Goal: Task Accomplishment & Management: Manage account settings

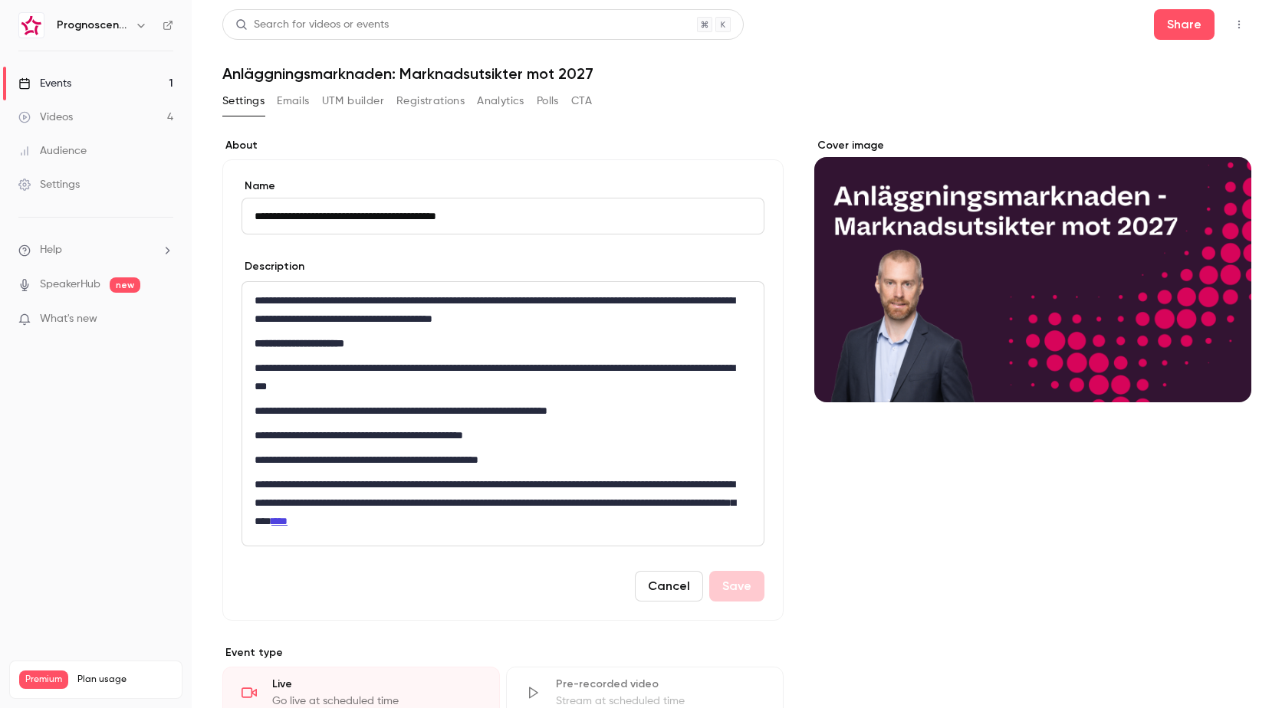
scroll to position [388, 0]
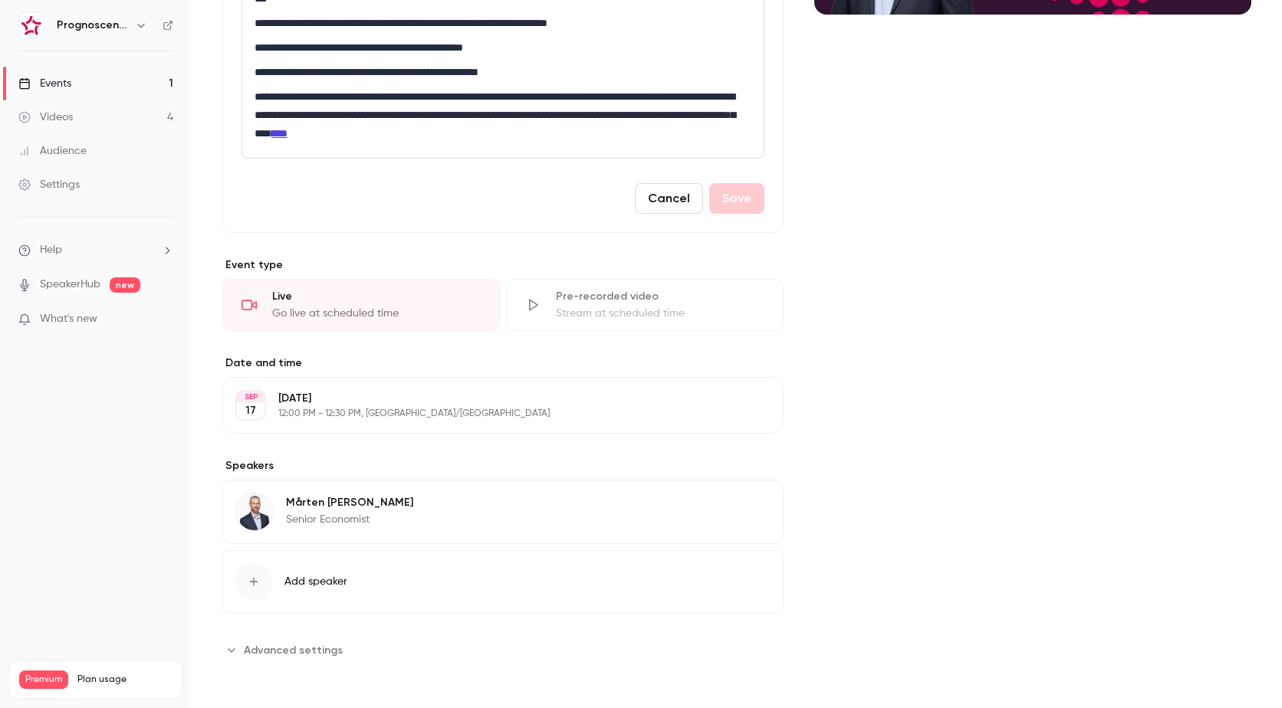
click at [42, 77] on div "Events" at bounding box center [44, 83] width 53 height 15
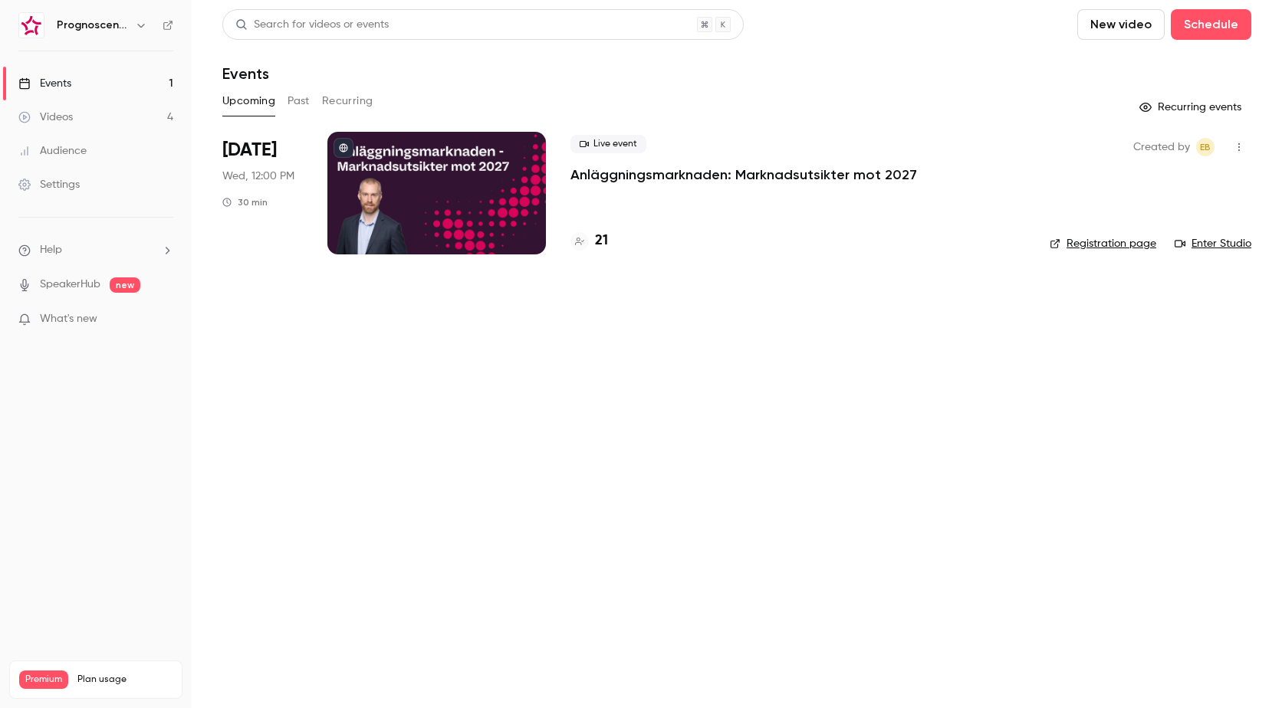
click at [659, 181] on p "Anläggningsmarknaden: Marknadsutsikter mot 2027" at bounding box center [743, 175] width 347 height 18
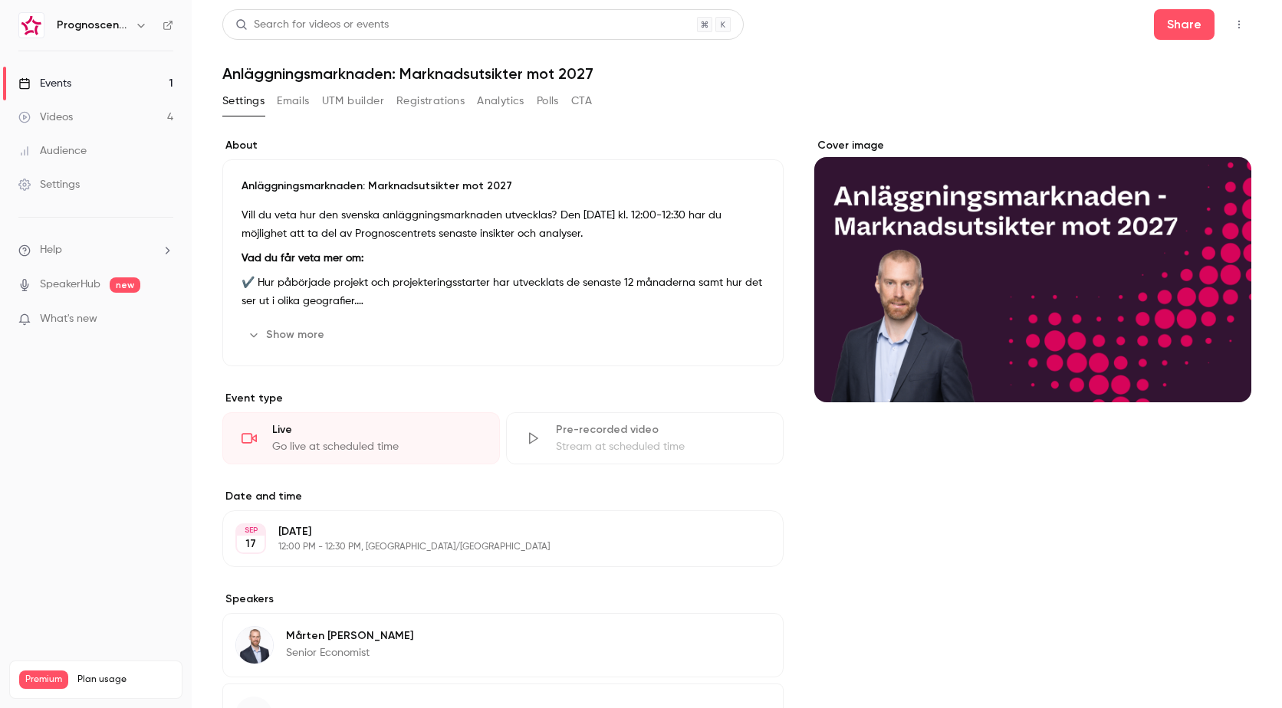
click at [399, 104] on button "Registrations" at bounding box center [430, 101] width 68 height 25
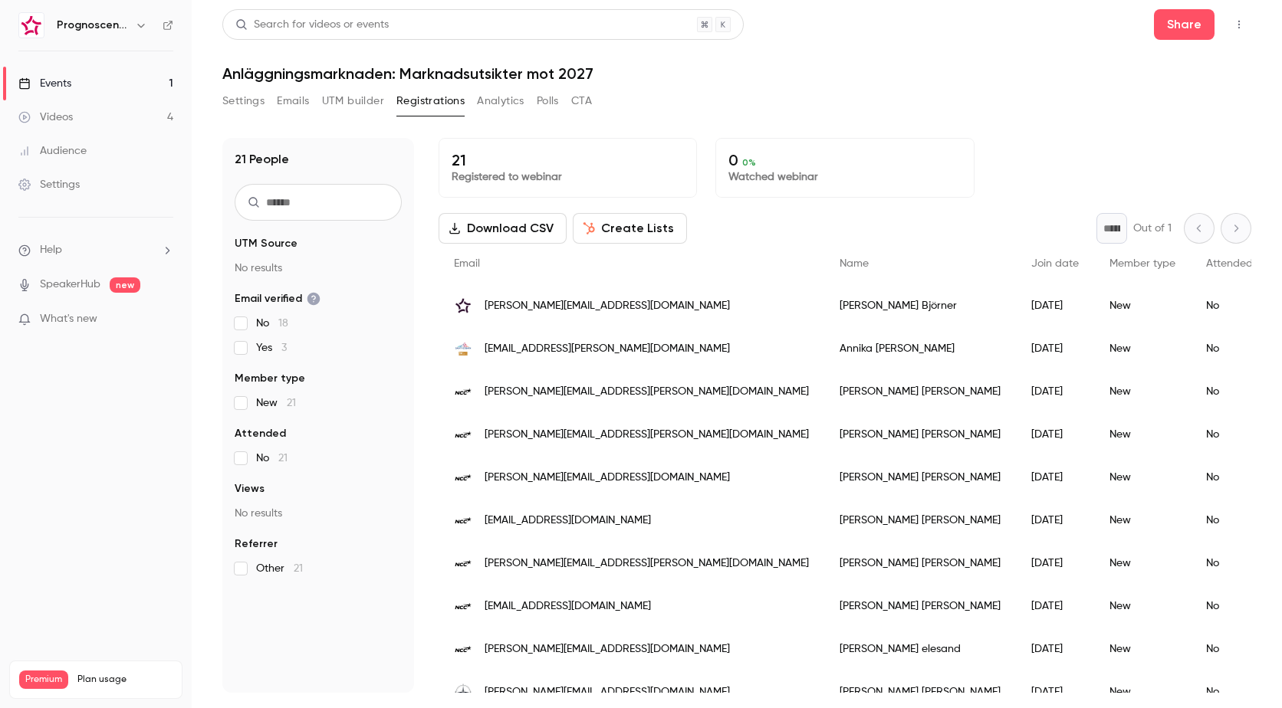
click at [564, 351] on span "[EMAIL_ADDRESS][PERSON_NAME][DOMAIN_NAME]" at bounding box center [607, 349] width 245 height 16
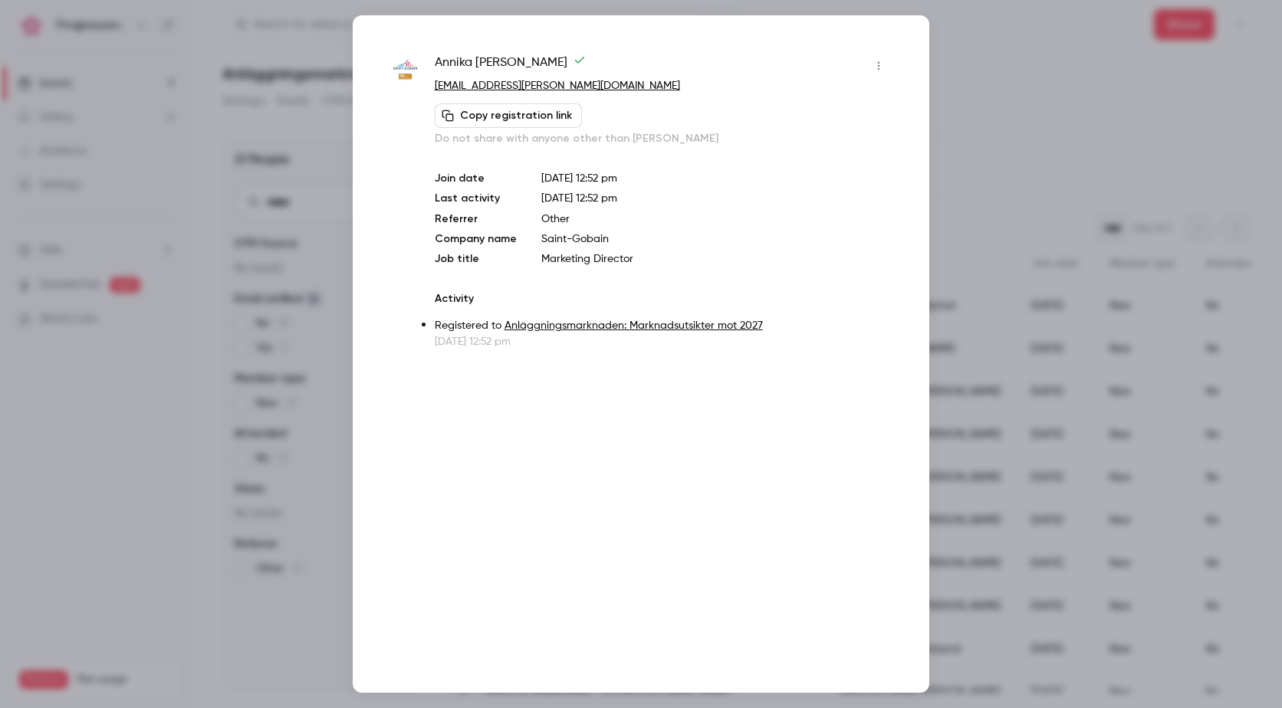
click at [971, 136] on div at bounding box center [641, 354] width 1282 height 708
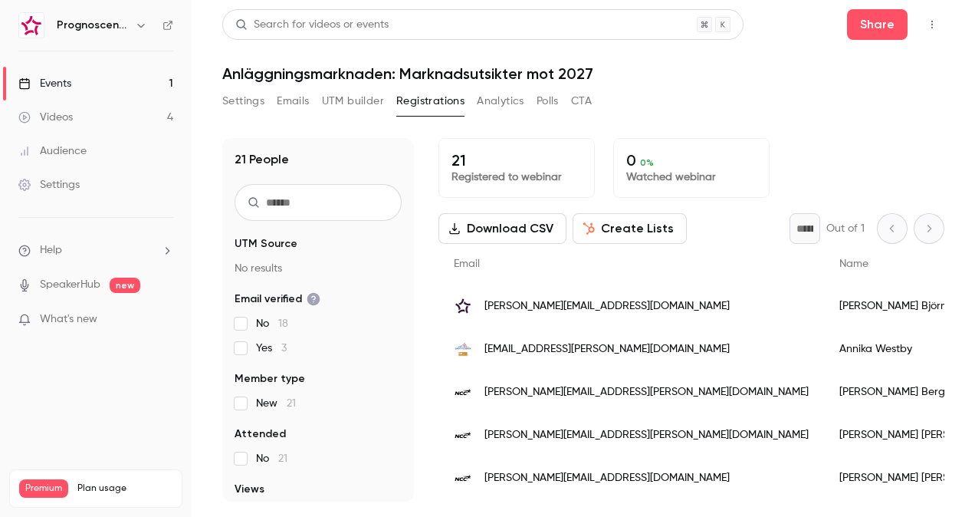
click at [92, 88] on link "Events 1" at bounding box center [96, 84] width 192 height 34
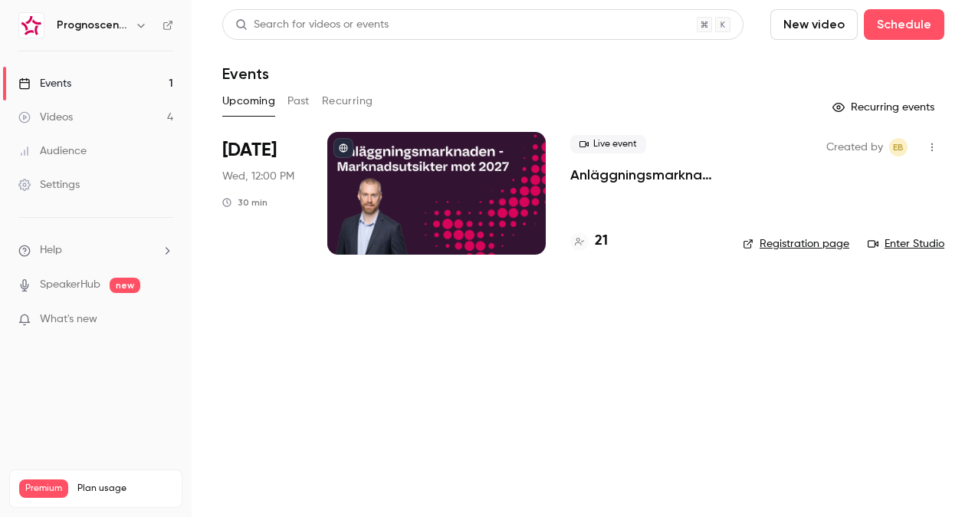
click at [673, 176] on p "Anläggningsmarknaden: Marknadsutsikter mot 2027" at bounding box center [644, 175] width 148 height 18
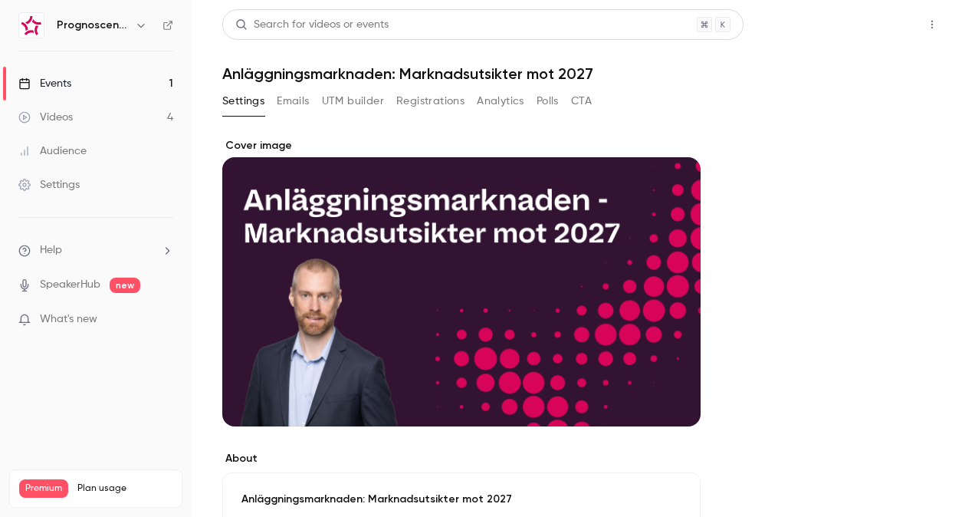
click at [847, 31] on button "Share" at bounding box center [877, 24] width 61 height 31
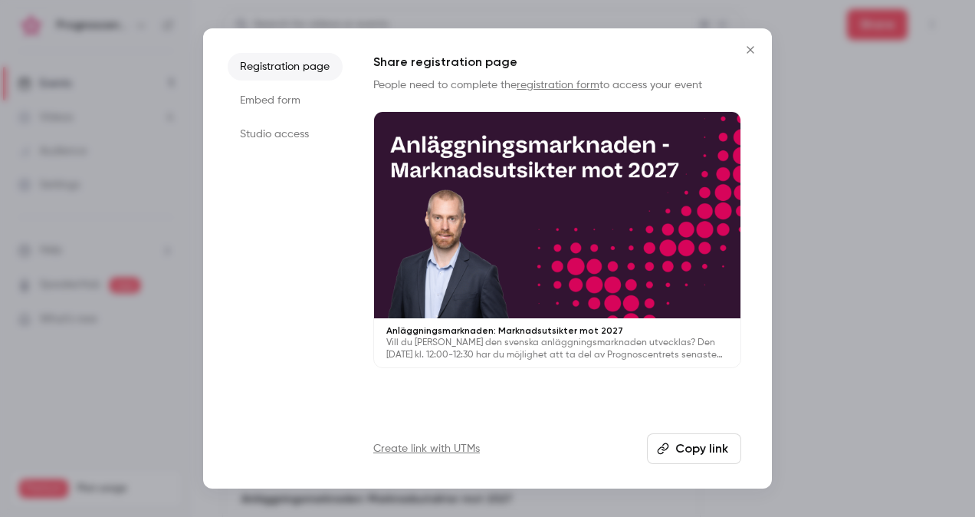
click at [682, 442] on button "Copy link" at bounding box center [694, 448] width 94 height 31
drag, startPoint x: 695, startPoint y: 445, endPoint x: 713, endPoint y: 441, distance: 18.8
click at [695, 445] on button "Copy link" at bounding box center [694, 448] width 94 height 31
click at [121, 60] on div at bounding box center [487, 258] width 975 height 517
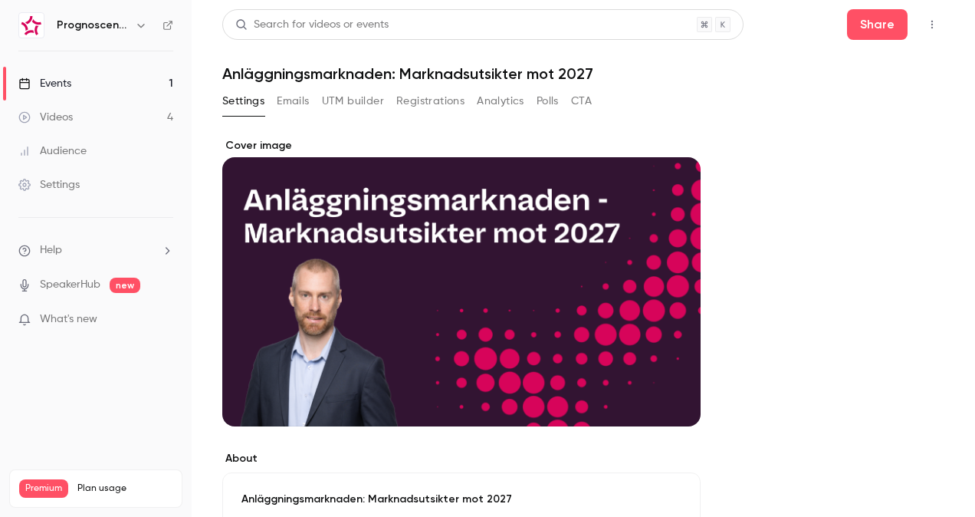
click at [76, 79] on link "Events 1" at bounding box center [96, 84] width 192 height 34
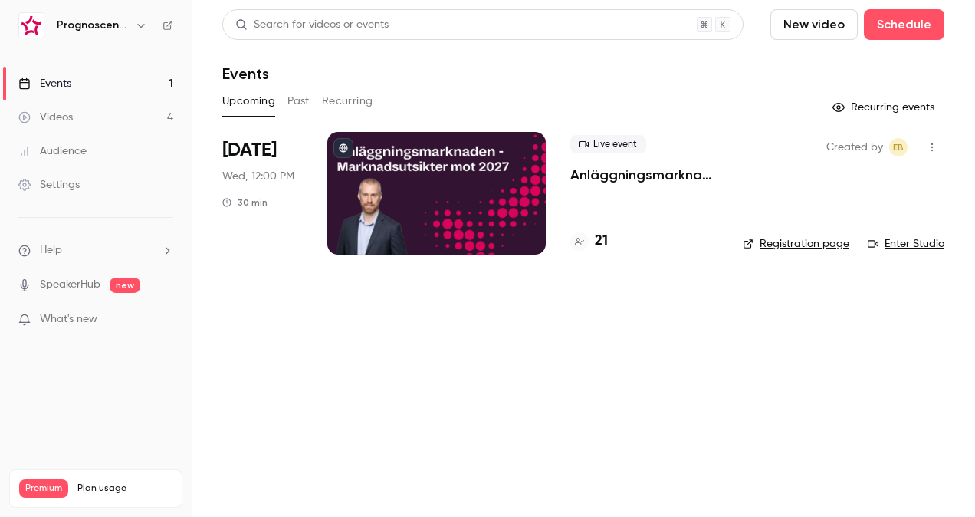
click at [625, 173] on p "Anläggningsmarknaden: Marknadsutsikter mot 2027" at bounding box center [644, 175] width 148 height 18
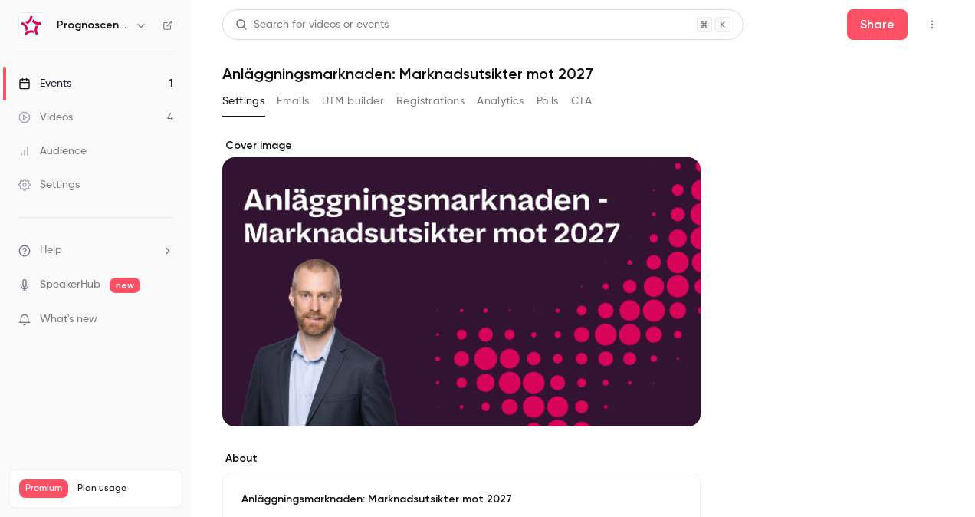
click at [433, 100] on button "Registrations" at bounding box center [430, 101] width 68 height 25
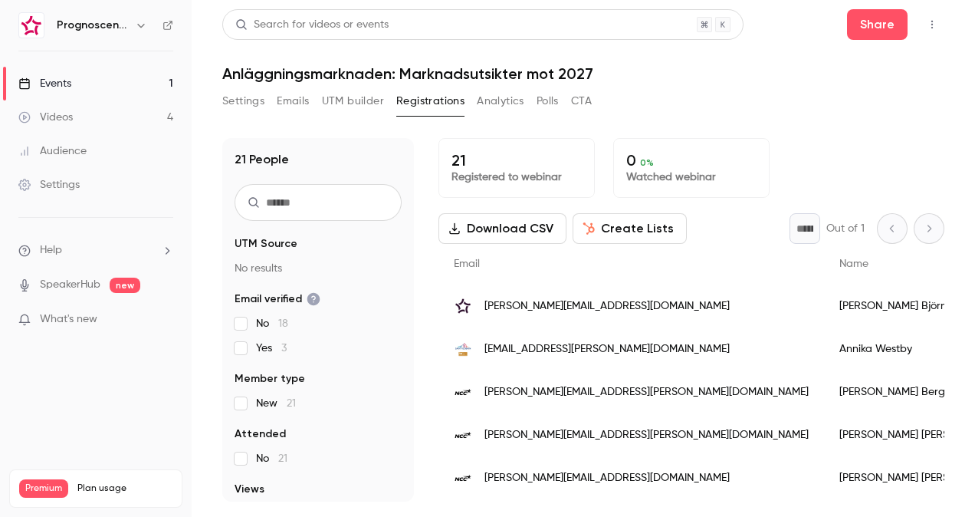
click at [537, 349] on span "[EMAIL_ADDRESS][PERSON_NAME][DOMAIN_NAME]" at bounding box center [607, 349] width 245 height 16
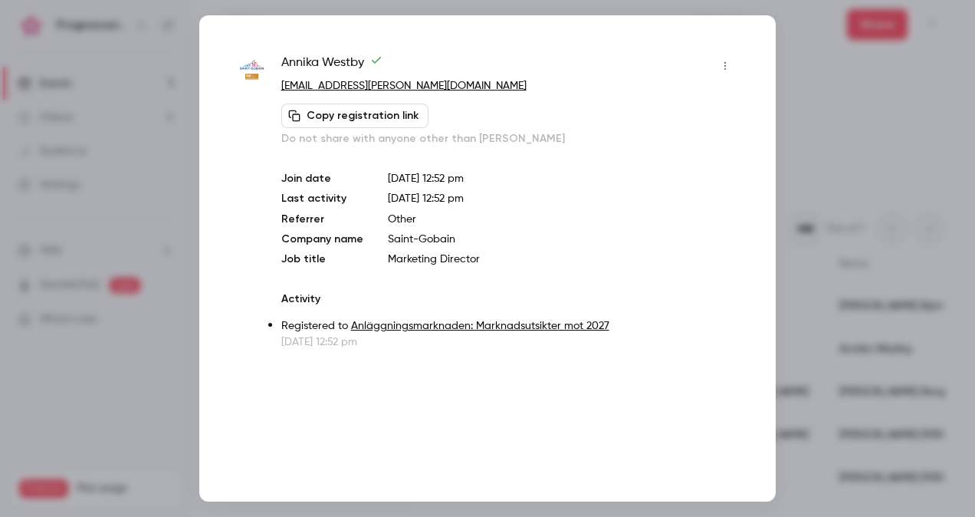
click at [870, 153] on div at bounding box center [487, 258] width 975 height 517
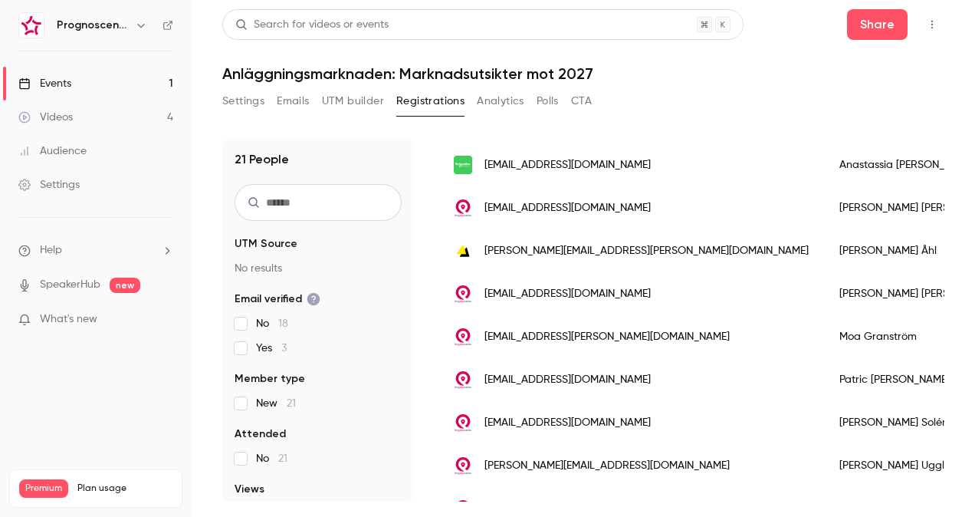
scroll to position [696, 0]
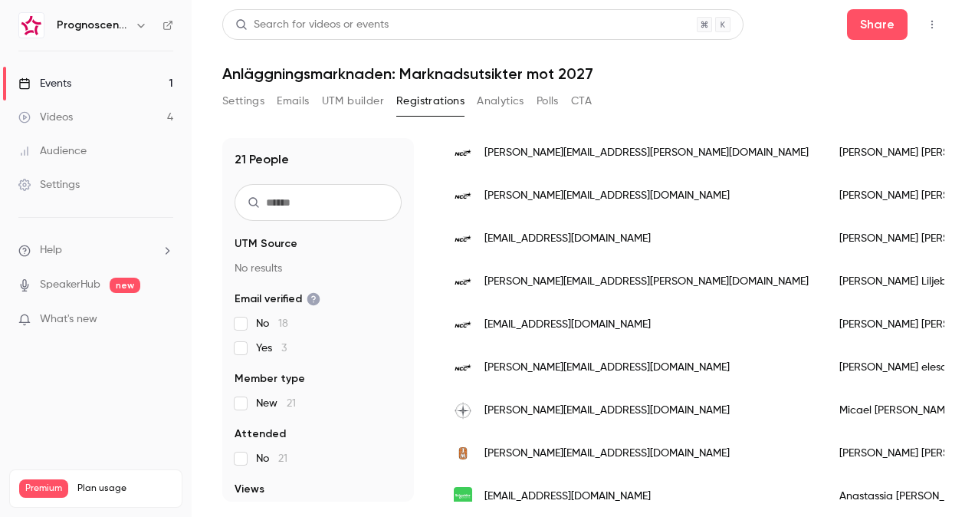
scroll to position [307, 0]
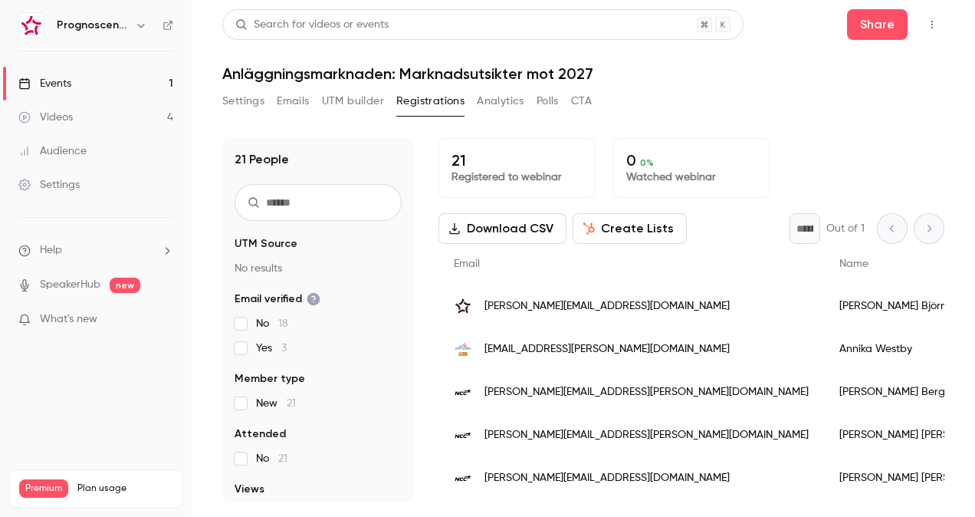
scroll to position [383, 0]
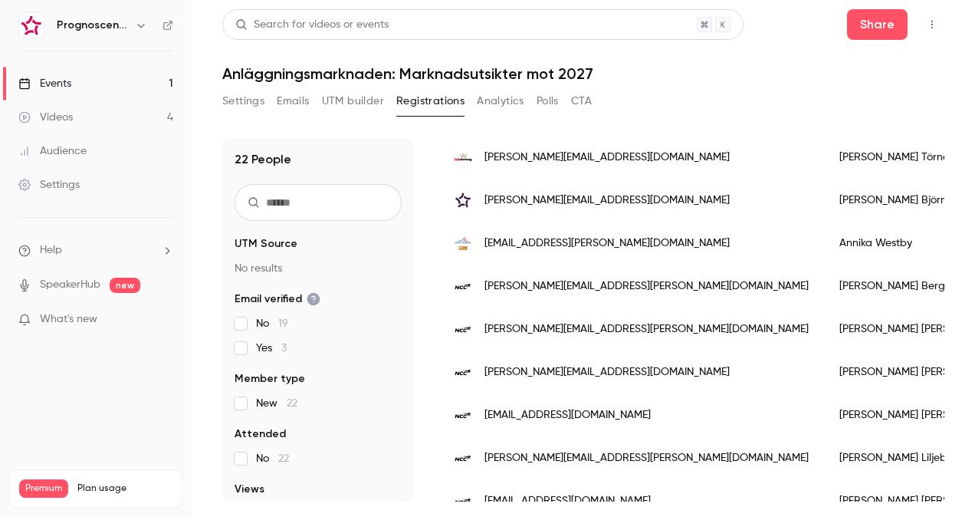
scroll to position [153, 0]
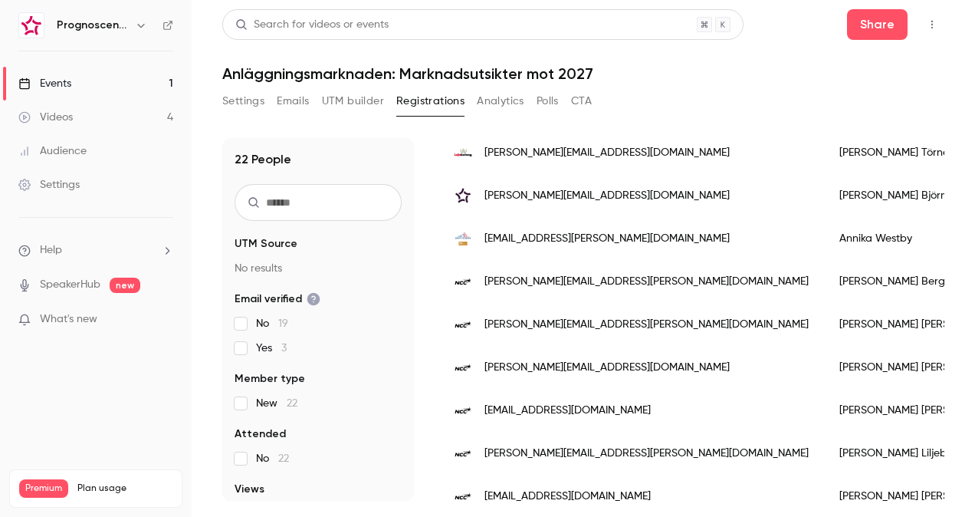
click at [544, 161] on div "[PERSON_NAME][EMAIL_ADDRESS][DOMAIN_NAME]" at bounding box center [632, 152] width 386 height 43
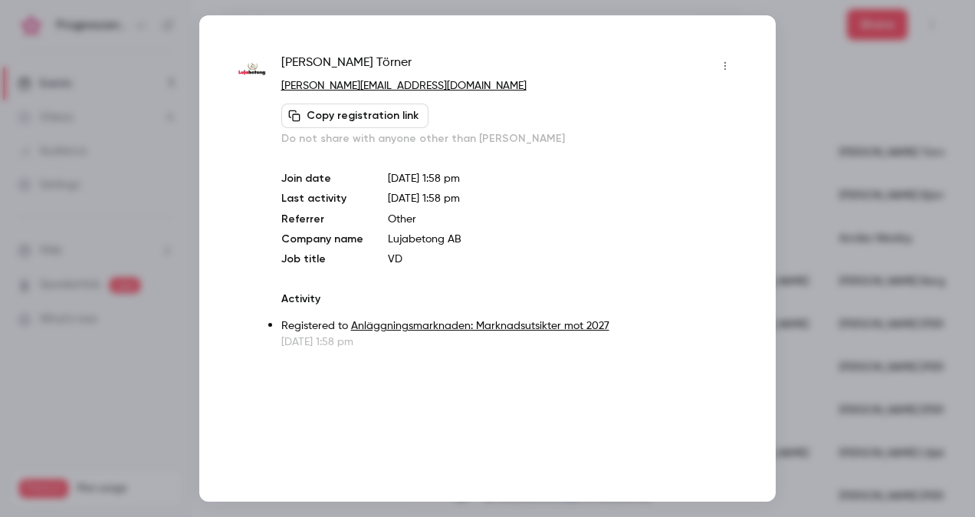
click at [826, 151] on div at bounding box center [487, 258] width 975 height 517
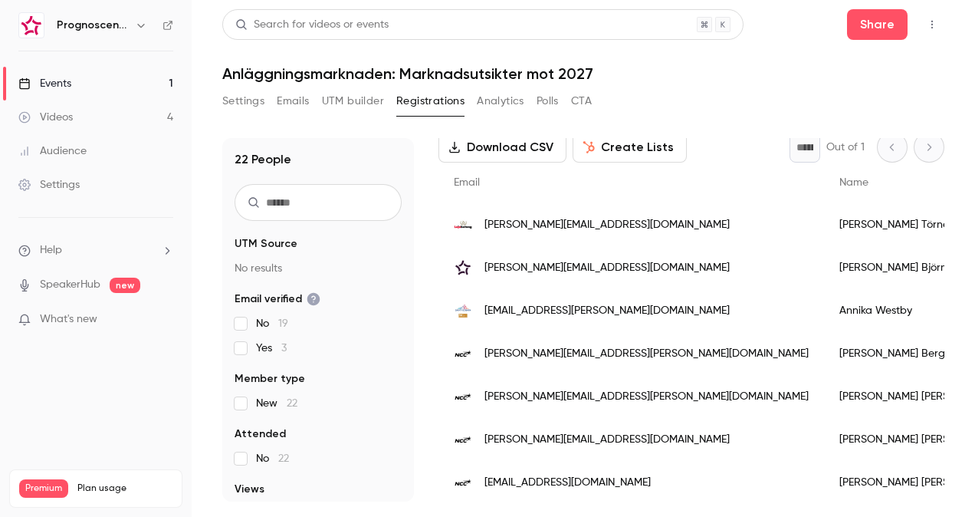
scroll to position [0, 0]
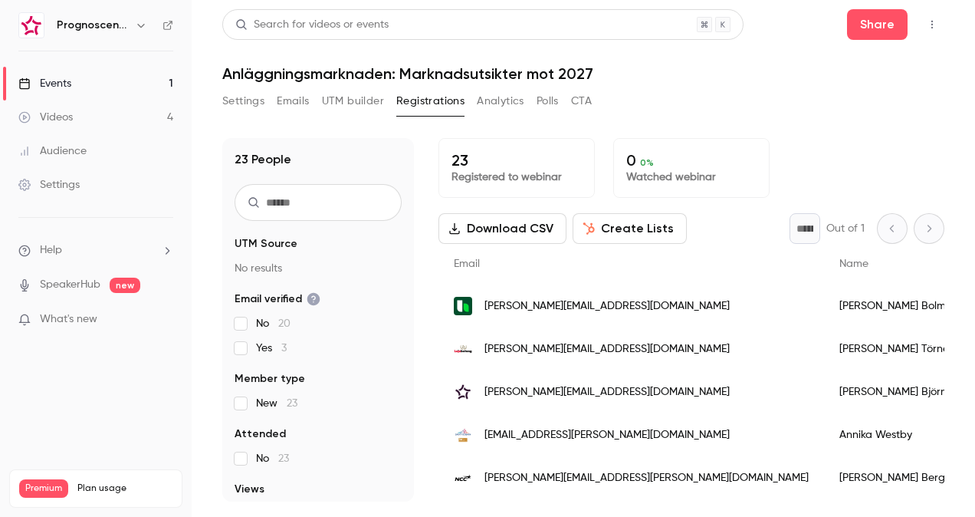
scroll to position [77, 0]
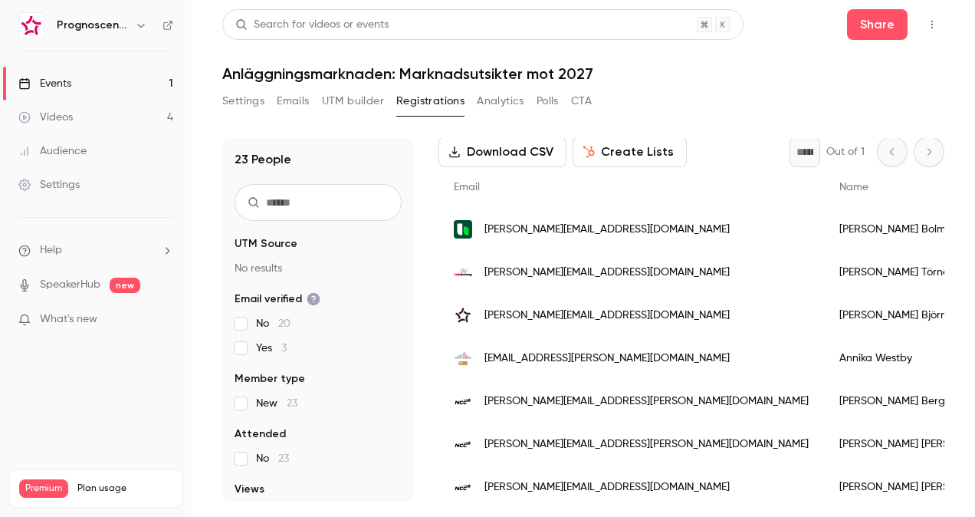
click at [824, 222] on div "Rikard Bolmsvik" at bounding box center [920, 229] width 192 height 43
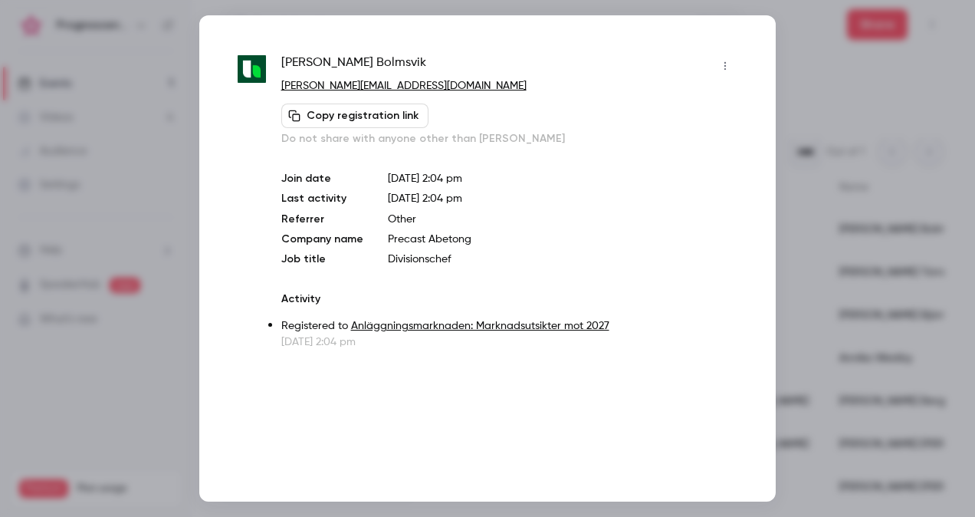
click at [855, 114] on div at bounding box center [487, 258] width 975 height 517
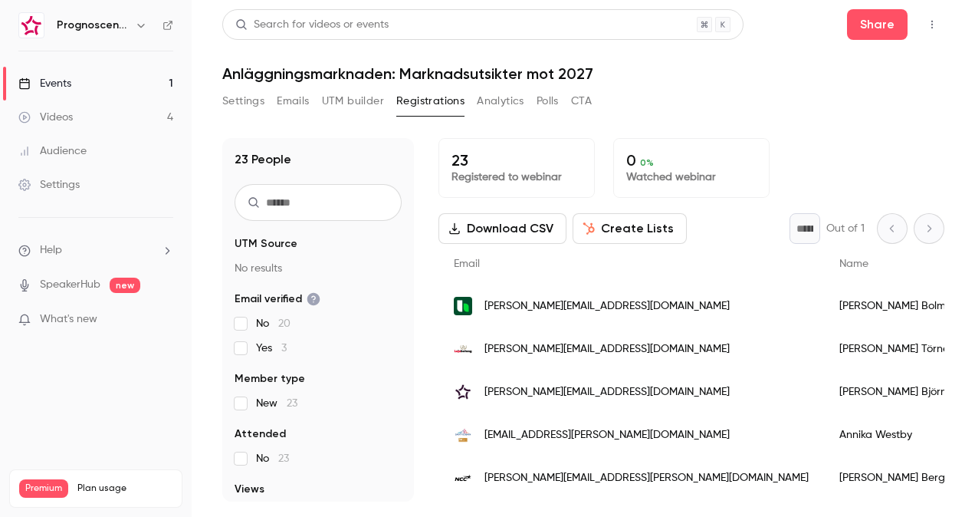
scroll to position [0, 0]
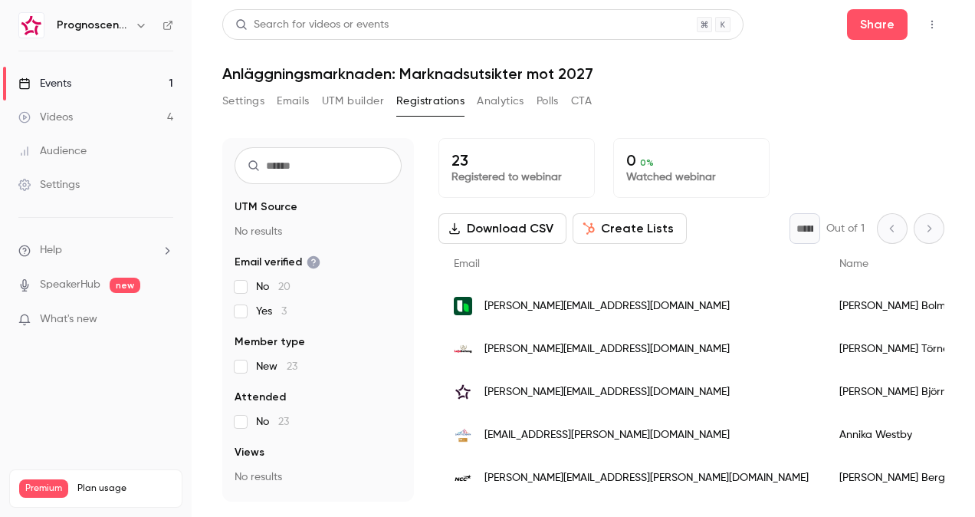
scroll to position [87, 0]
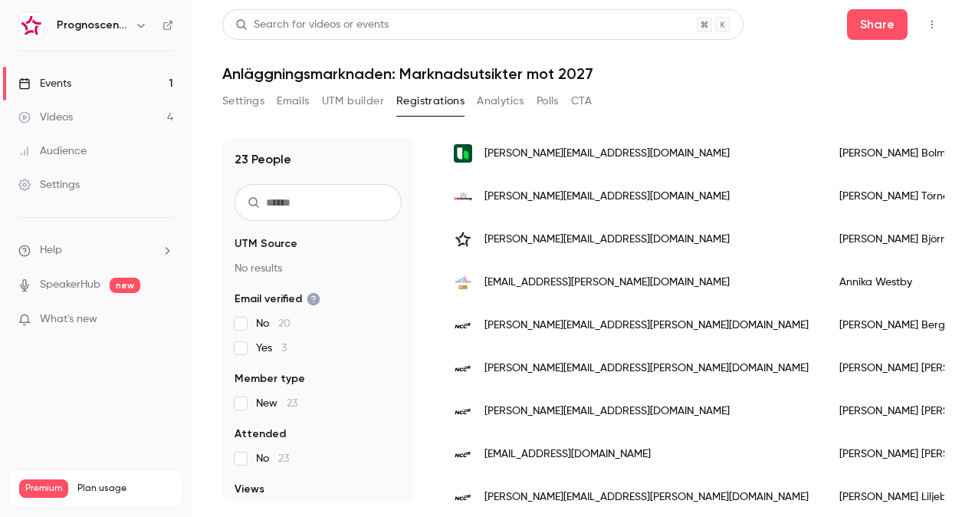
scroll to position [153, 0]
click at [616, 163] on div "[PERSON_NAME][EMAIL_ADDRESS][DOMAIN_NAME]" at bounding box center [632, 152] width 386 height 43
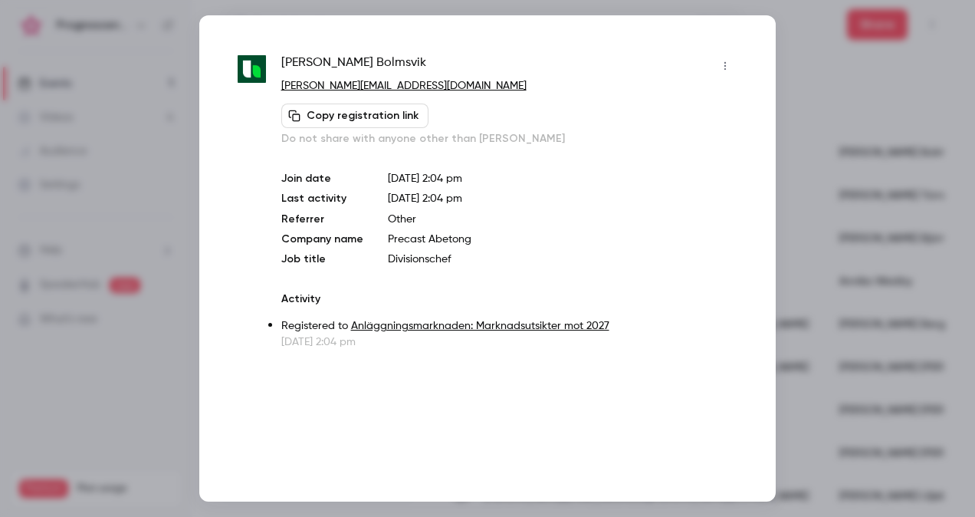
click at [797, 161] on div at bounding box center [487, 258] width 975 height 517
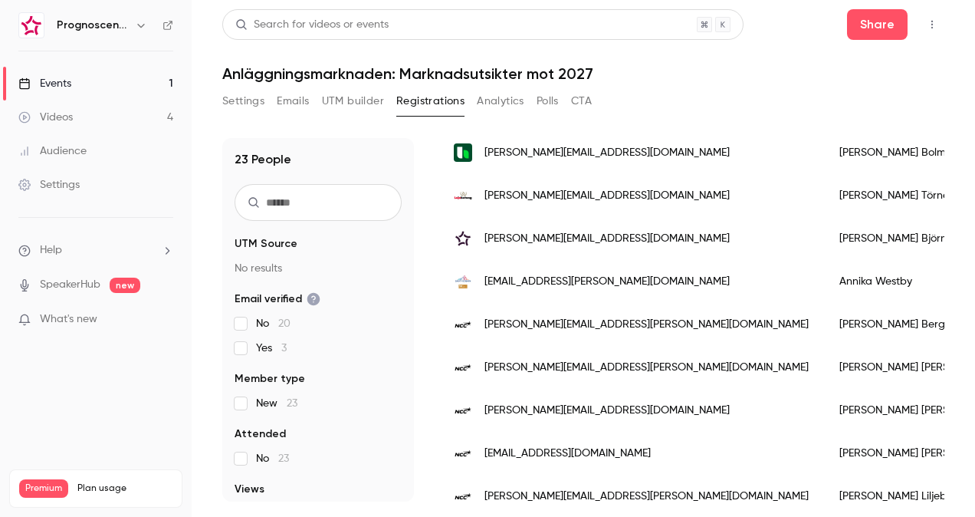
click at [592, 208] on div "[PERSON_NAME][EMAIL_ADDRESS][DOMAIN_NAME]" at bounding box center [632, 195] width 386 height 43
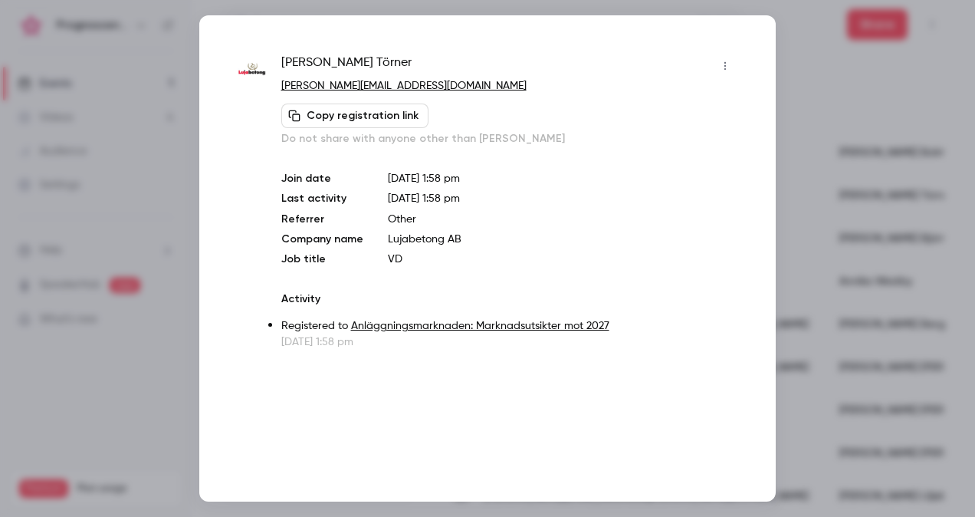
click at [784, 207] on div at bounding box center [487, 258] width 975 height 517
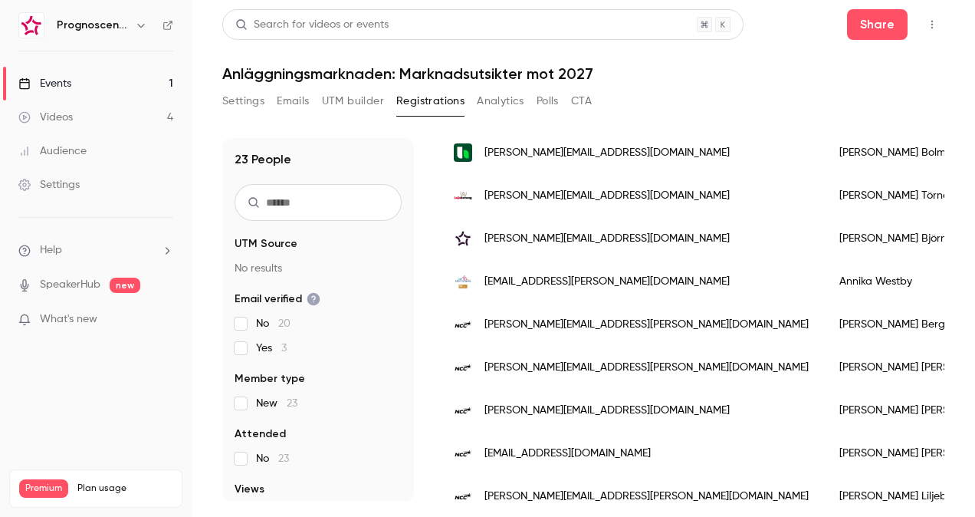
click at [583, 248] on div "[PERSON_NAME][EMAIL_ADDRESS][DOMAIN_NAME]" at bounding box center [632, 238] width 386 height 43
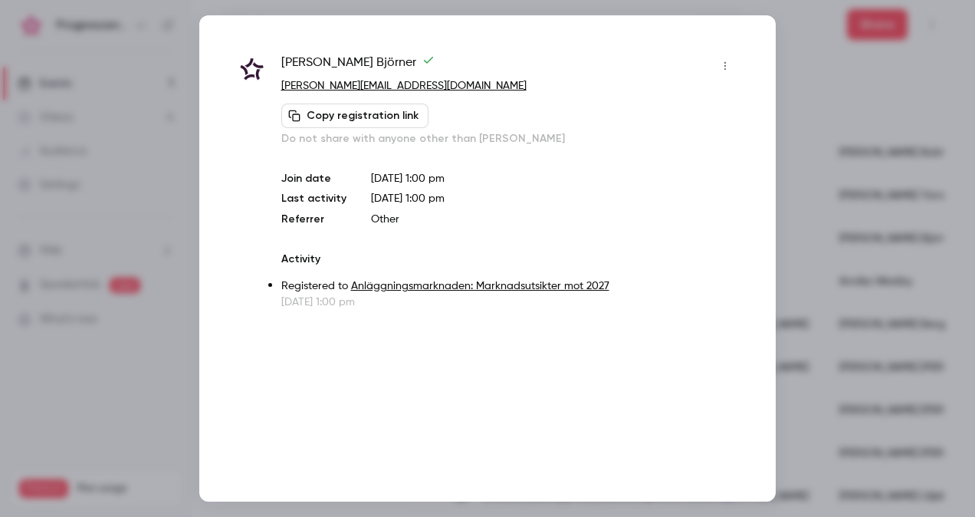
click at [776, 187] on div at bounding box center [487, 258] width 975 height 517
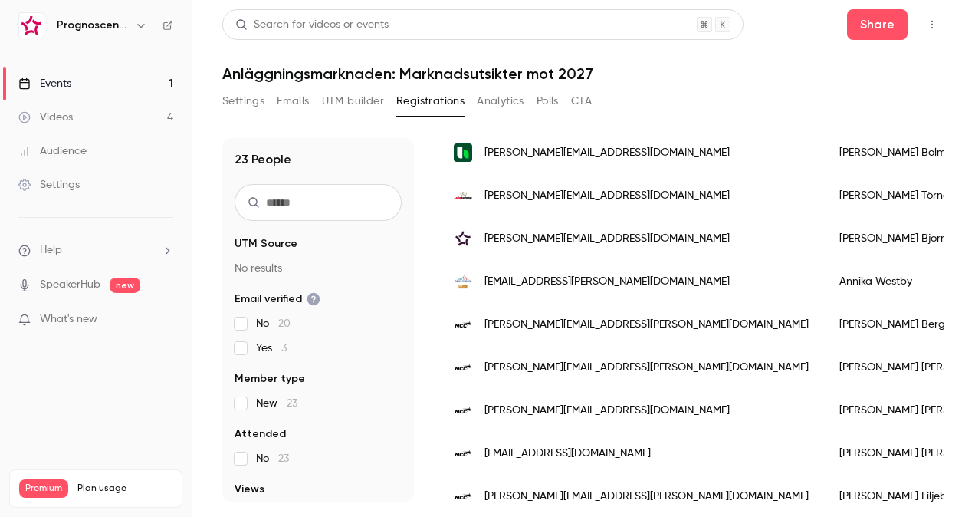
click at [610, 280] on span "[EMAIL_ADDRESS][PERSON_NAME][DOMAIN_NAME]" at bounding box center [607, 282] width 245 height 16
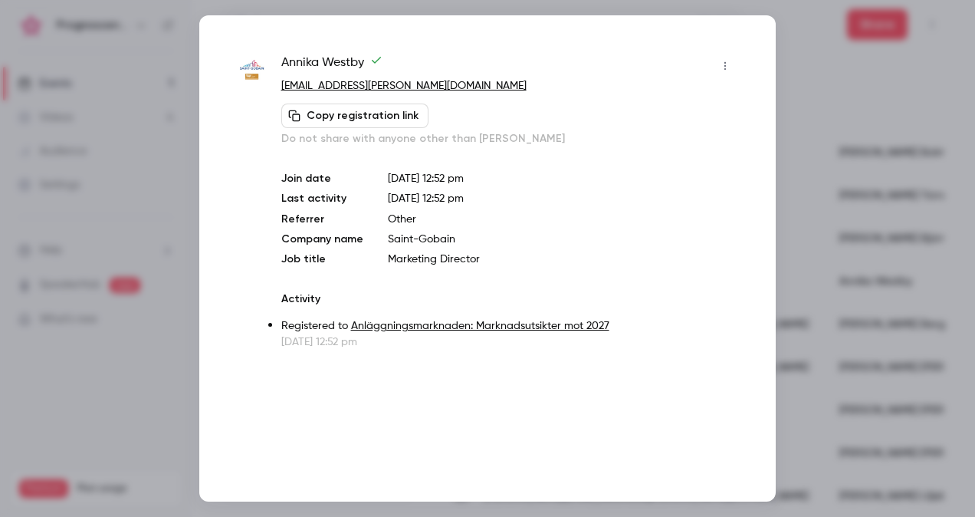
click at [796, 246] on div at bounding box center [487, 258] width 975 height 517
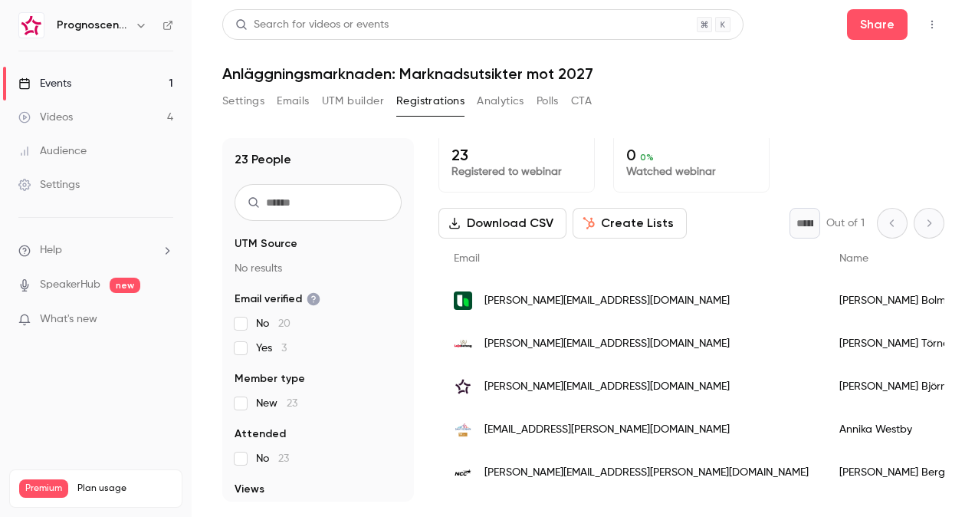
scroll to position [0, 0]
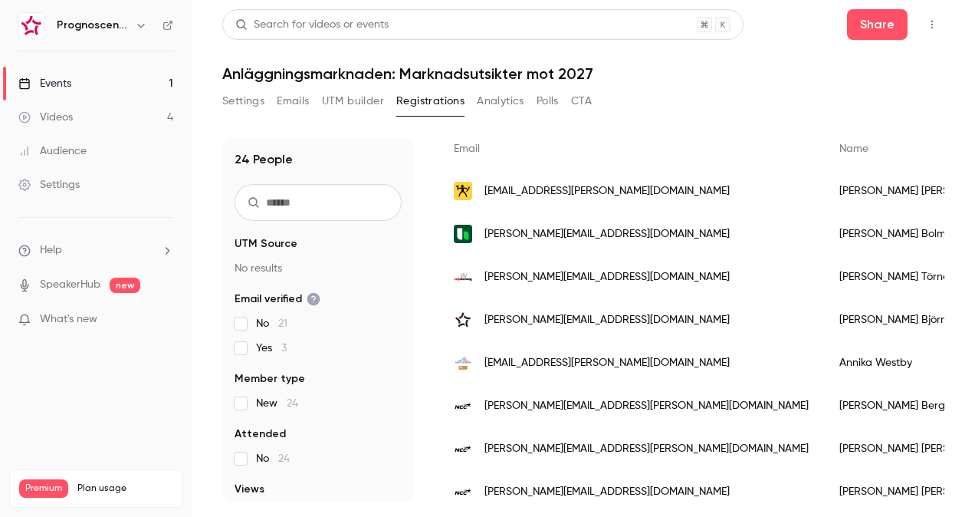
scroll to position [153, 0]
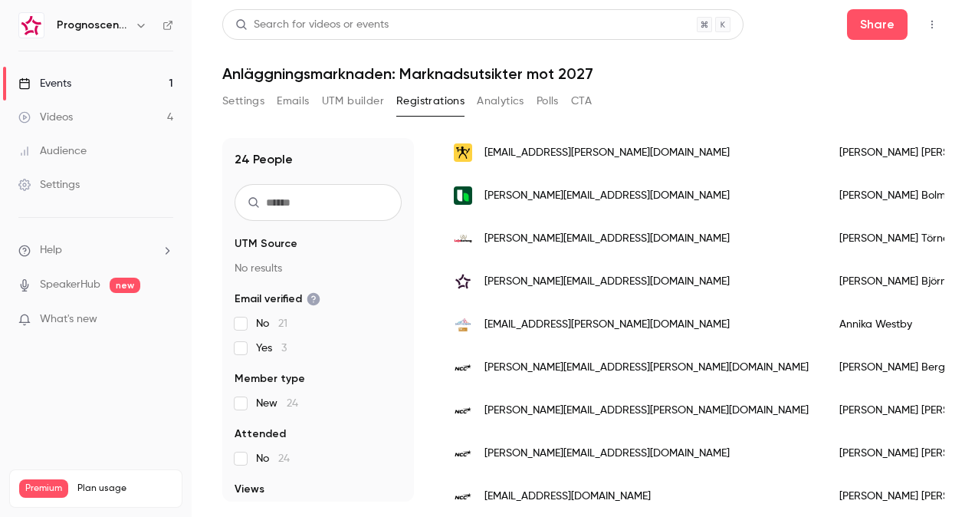
click at [544, 160] on div "[EMAIL_ADDRESS][PERSON_NAME][DOMAIN_NAME]" at bounding box center [632, 152] width 386 height 43
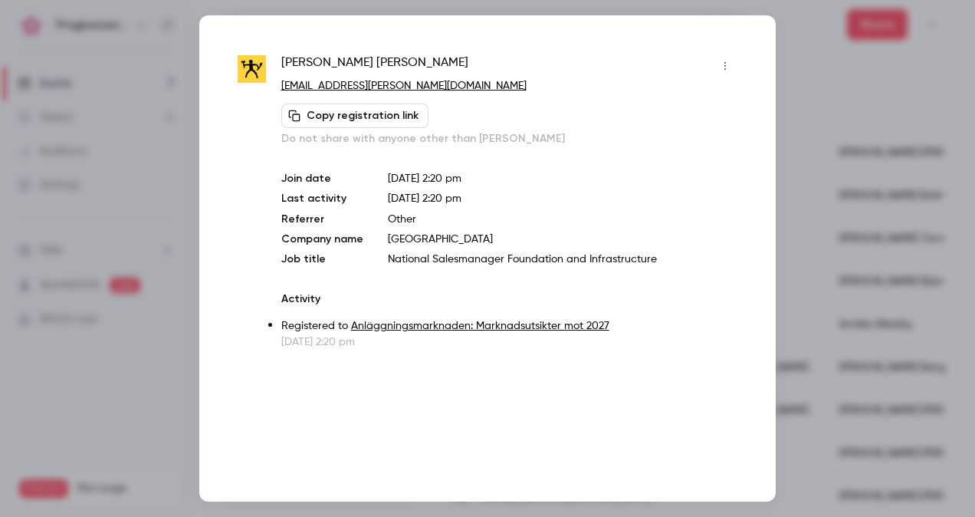
click at [817, 125] on div at bounding box center [487, 258] width 975 height 517
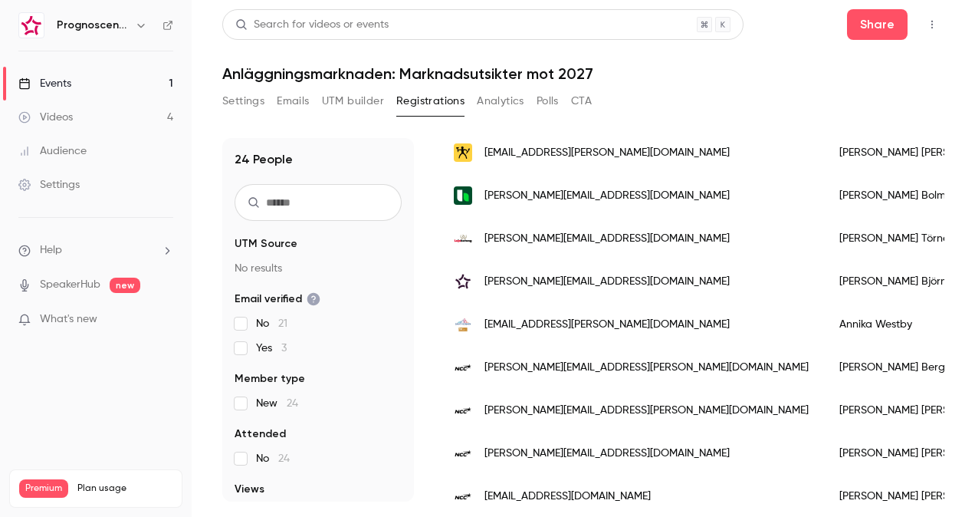
click at [597, 155] on span "[EMAIL_ADDRESS][PERSON_NAME][DOMAIN_NAME]" at bounding box center [607, 153] width 245 height 16
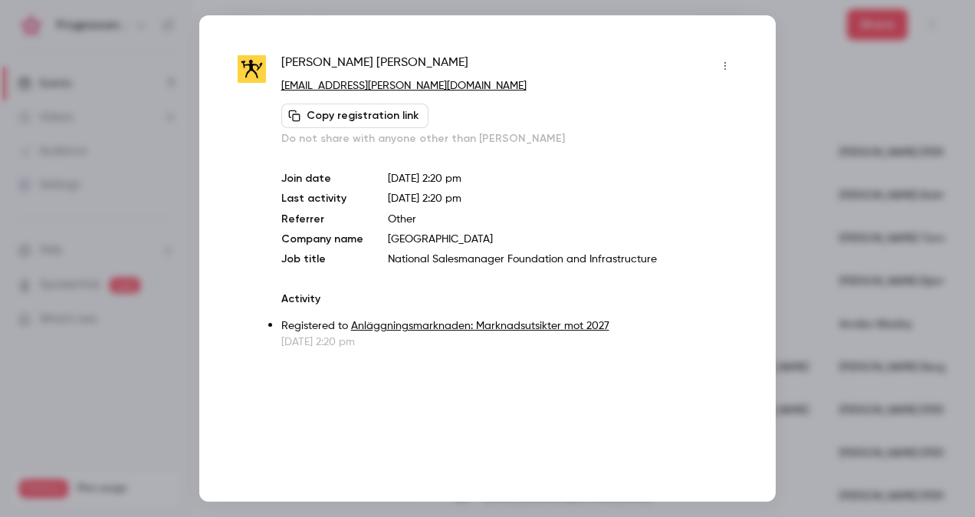
click at [155, 156] on div at bounding box center [487, 258] width 975 height 517
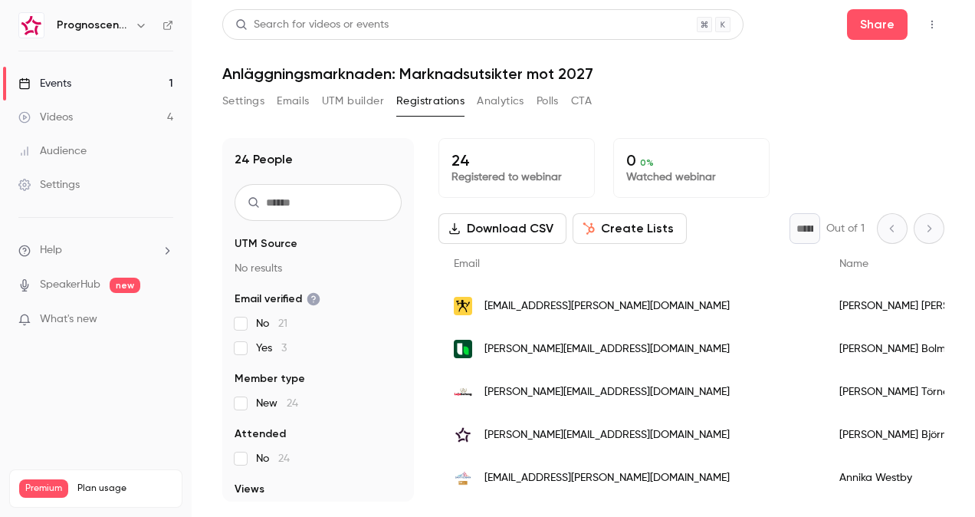
scroll to position [153, 0]
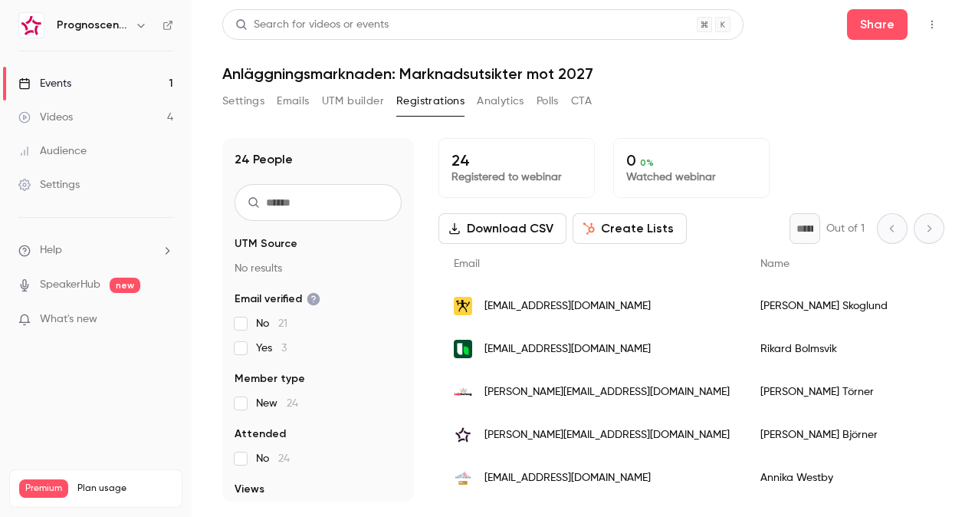
click at [58, 123] on div "Videos" at bounding box center [45, 117] width 54 height 15
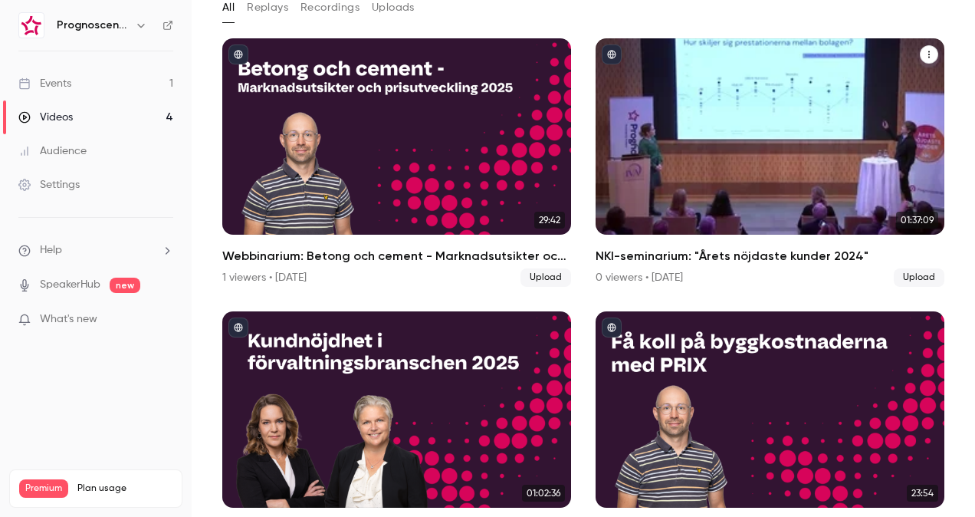
scroll to position [148, 0]
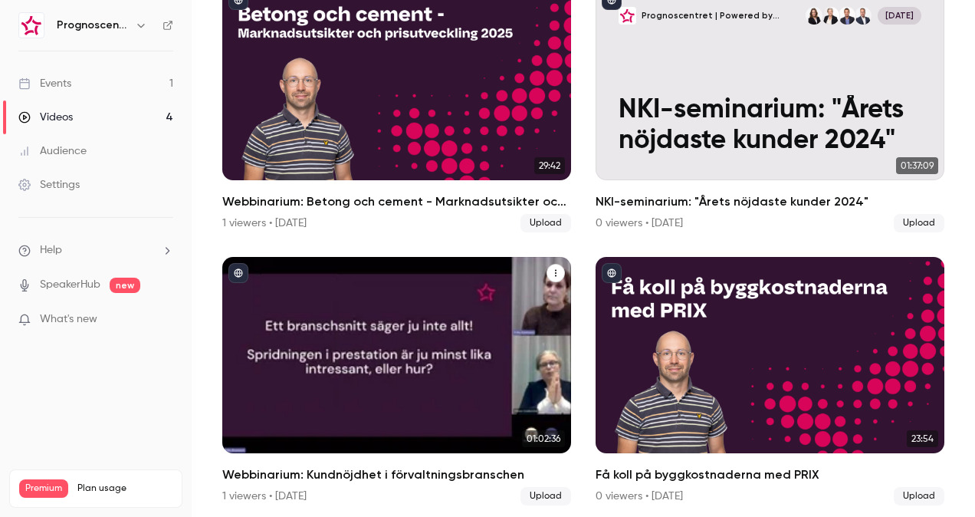
click at [240, 491] on div "1 viewers • 8 months ago" at bounding box center [264, 495] width 84 height 15
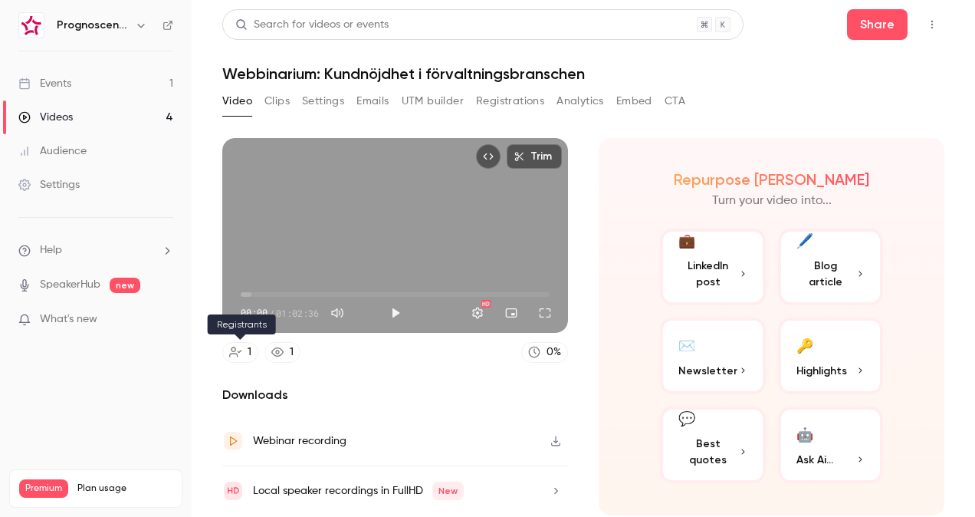
click at [248, 351] on div "1" at bounding box center [250, 352] width 4 height 16
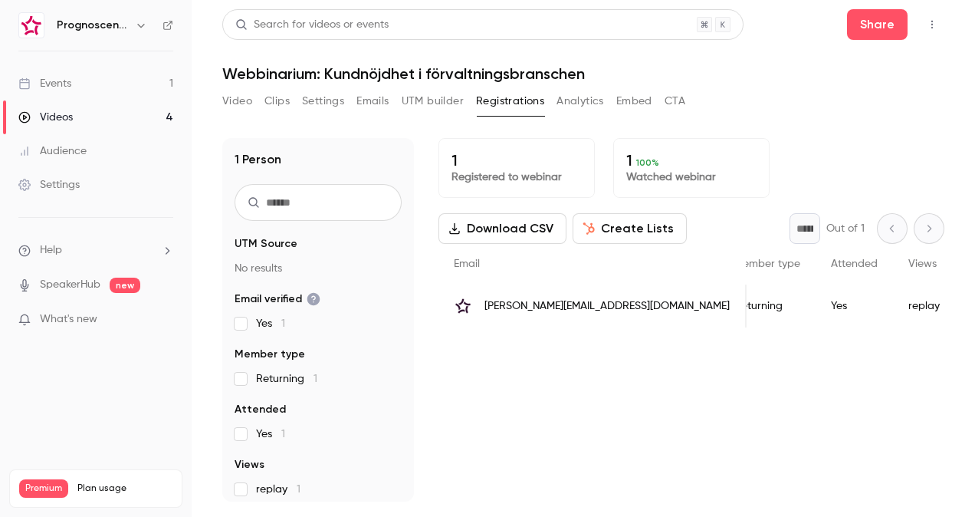
scroll to position [0, 68]
click at [67, 110] on div "Videos" at bounding box center [45, 117] width 54 height 15
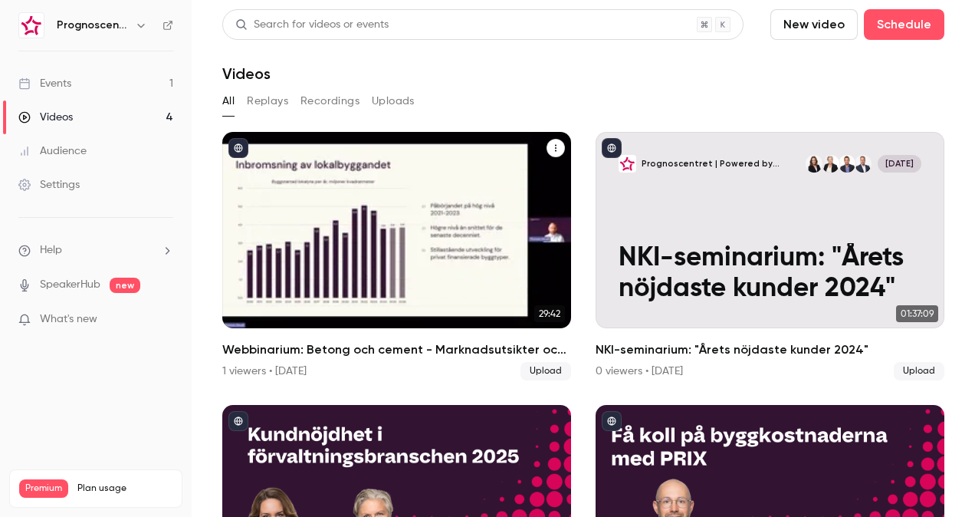
click at [252, 370] on div "1 viewers • 3 months ago" at bounding box center [264, 370] width 84 height 15
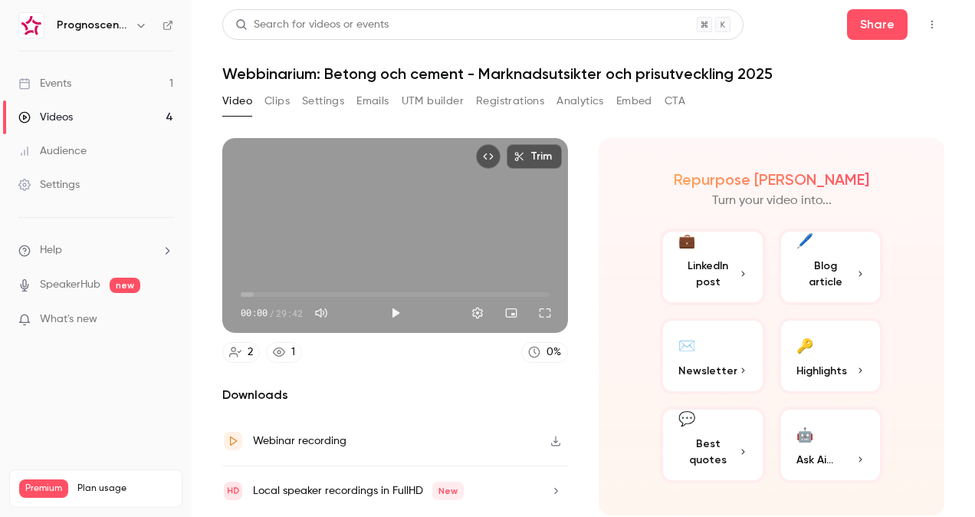
click at [243, 357] on link "2" at bounding box center [241, 352] width 38 height 21
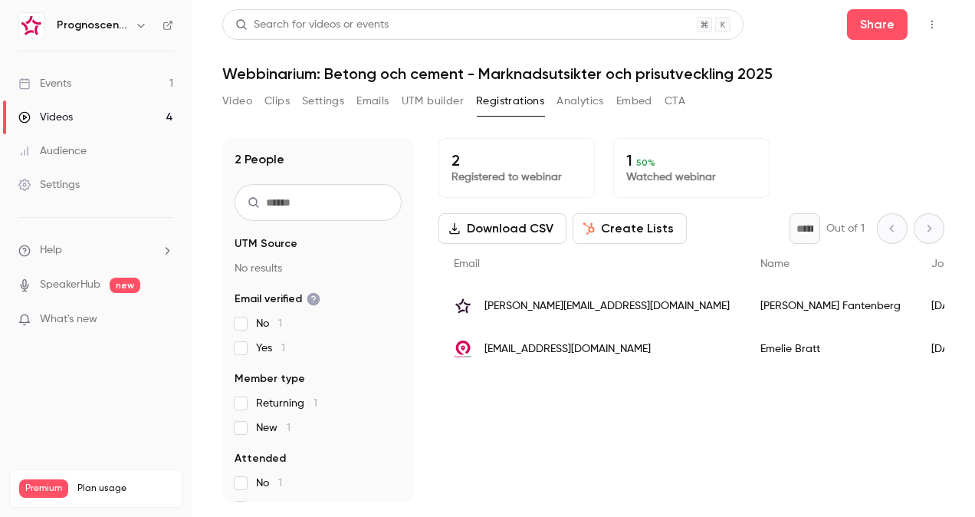
click at [84, 85] on link "Events 1" at bounding box center [96, 84] width 192 height 34
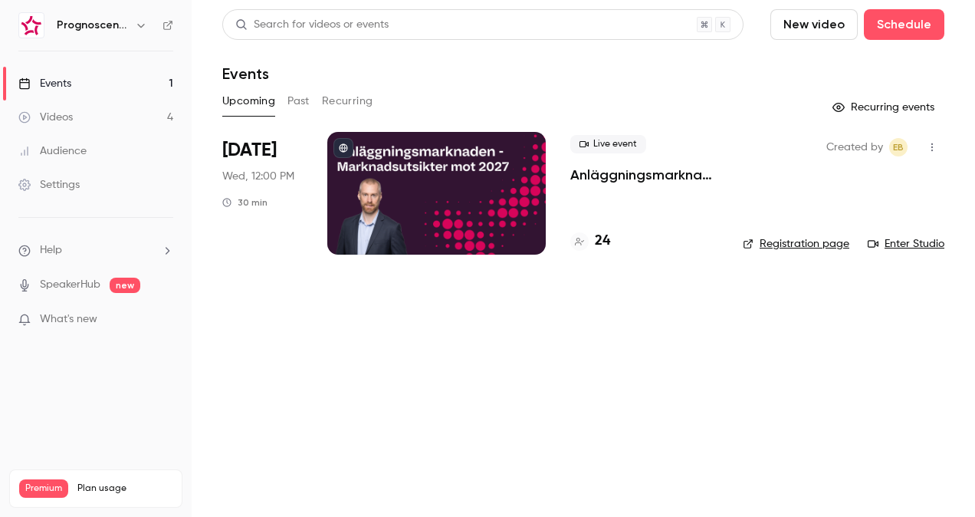
click at [471, 178] on div at bounding box center [436, 193] width 219 height 123
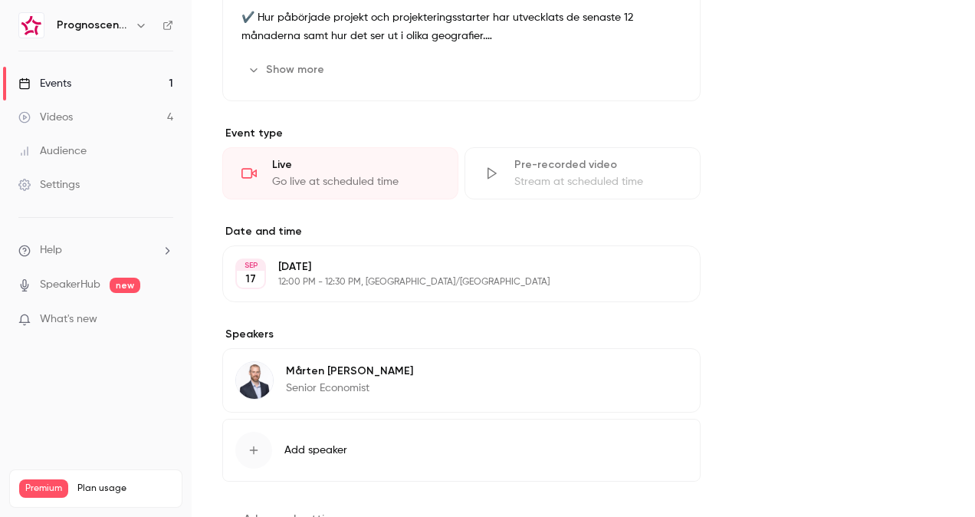
scroll to position [635, 0]
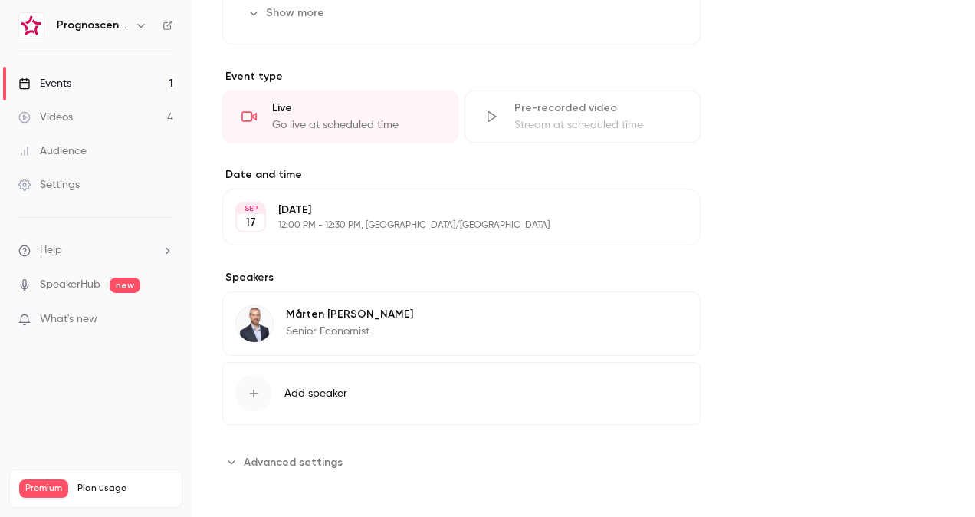
click at [92, 75] on link "Events 1" at bounding box center [96, 84] width 192 height 34
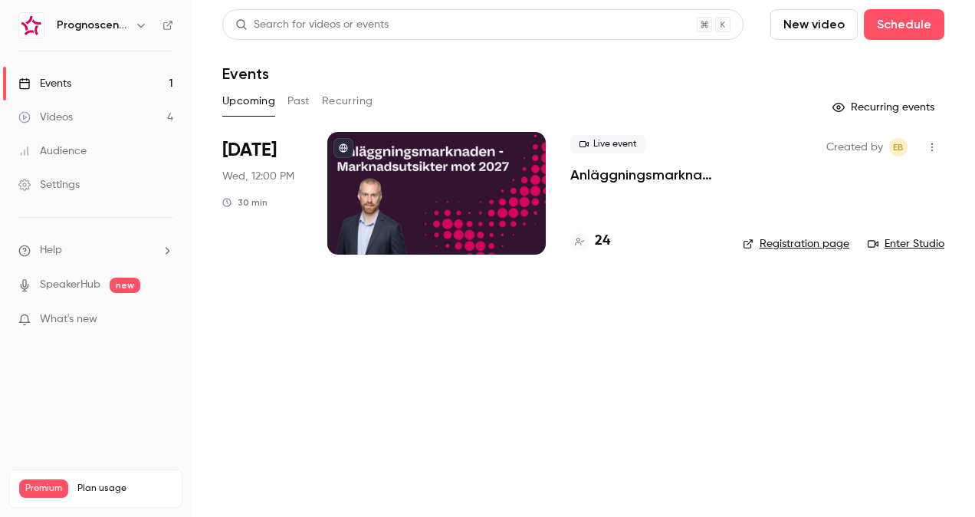
click at [395, 201] on div at bounding box center [436, 193] width 219 height 123
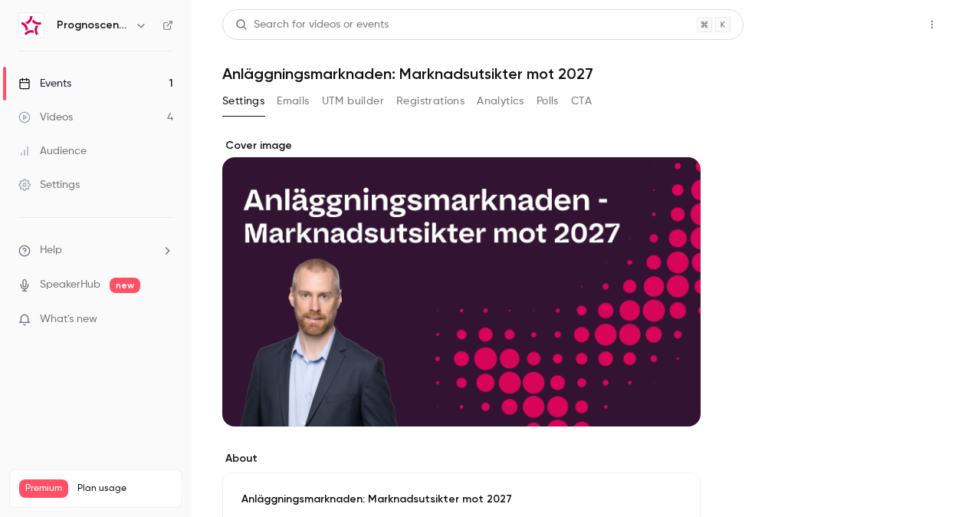
click at [869, 31] on button "Share" at bounding box center [877, 24] width 61 height 31
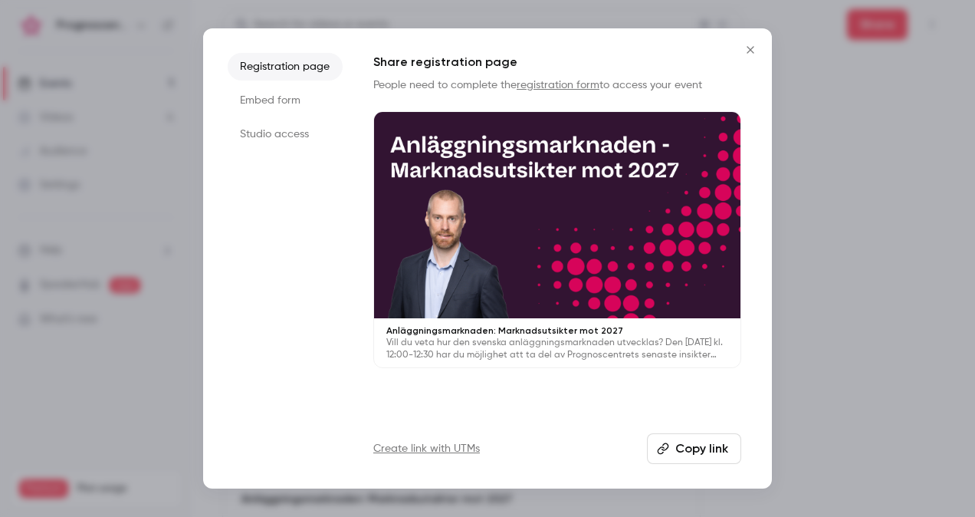
click at [688, 448] on button "Copy link" at bounding box center [694, 448] width 94 height 31
click at [186, 153] on div at bounding box center [487, 258] width 975 height 517
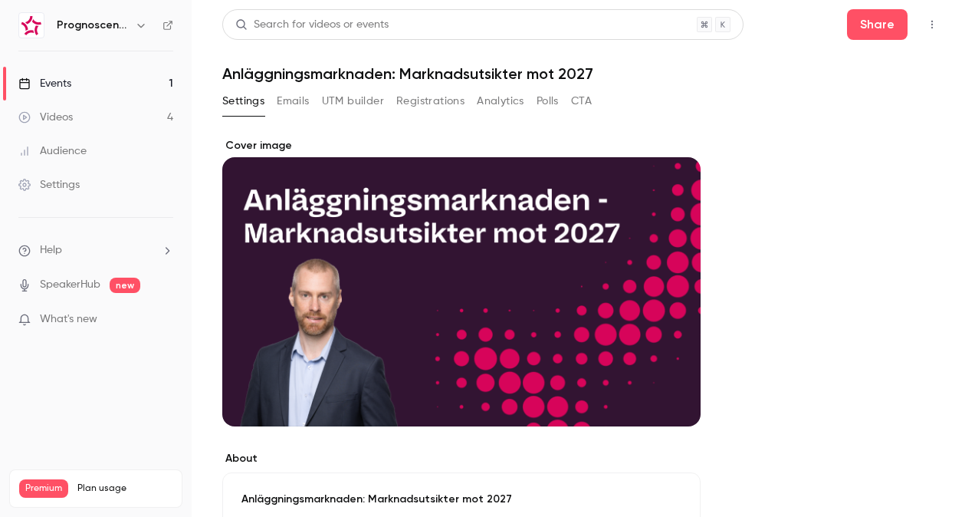
click at [67, 90] on div "Events" at bounding box center [44, 83] width 53 height 15
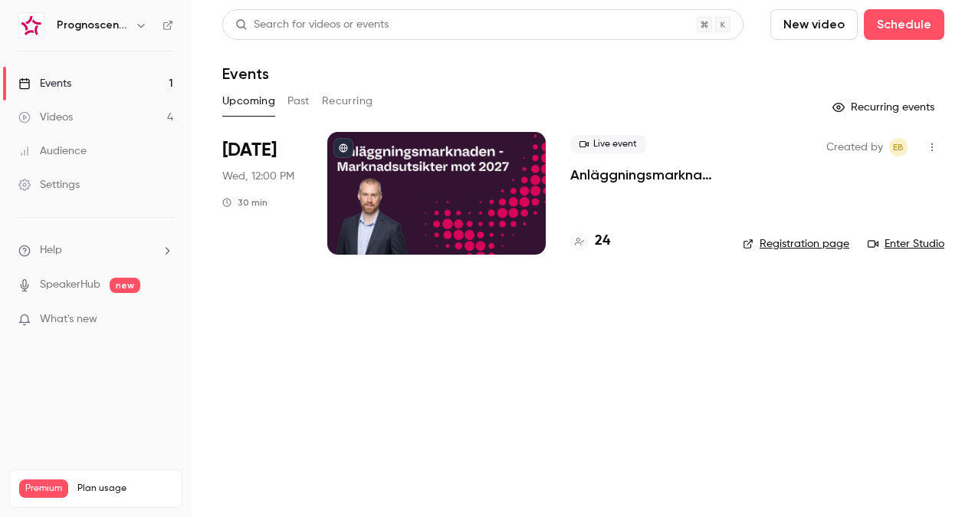
click at [644, 182] on p "Anläggningsmarknaden: Marknadsutsikter mot 2027" at bounding box center [644, 175] width 148 height 18
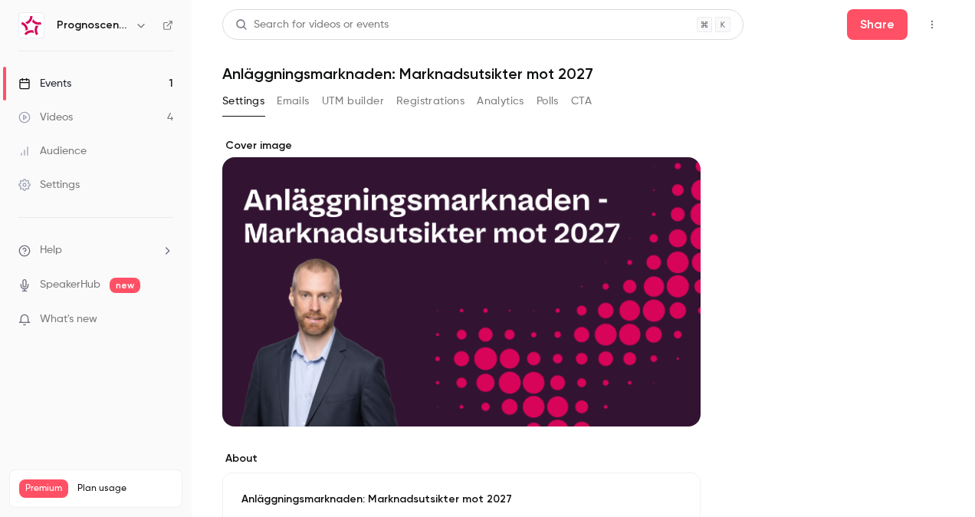
click at [421, 92] on button "Registrations" at bounding box center [430, 101] width 68 height 25
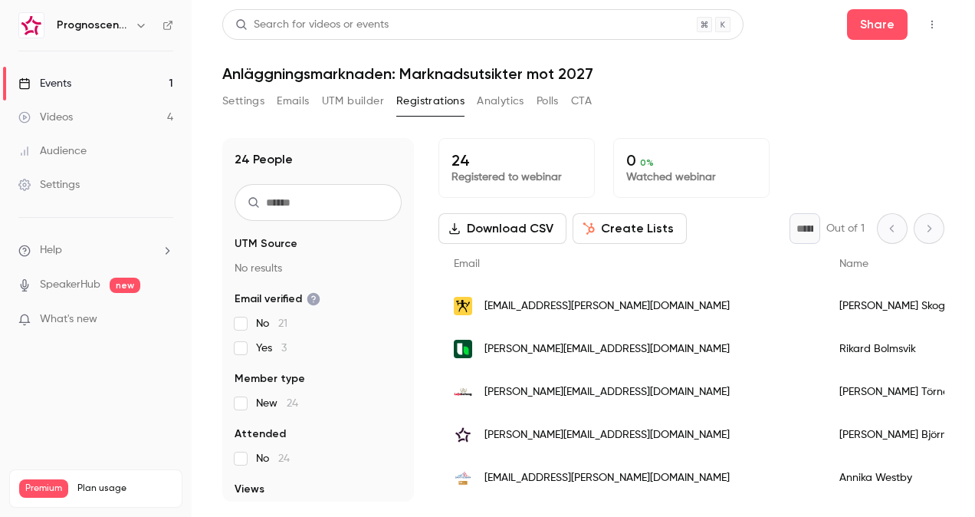
scroll to position [77, 0]
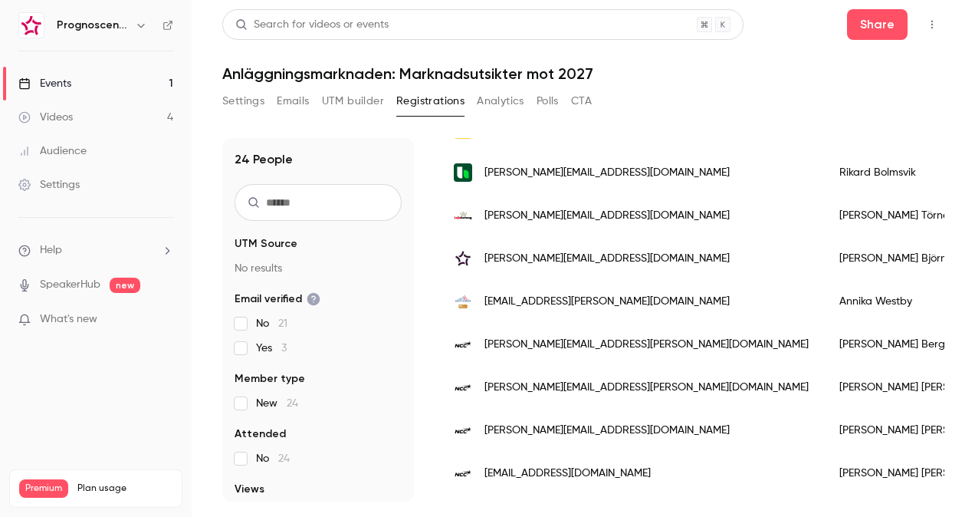
scroll to position [307, 0]
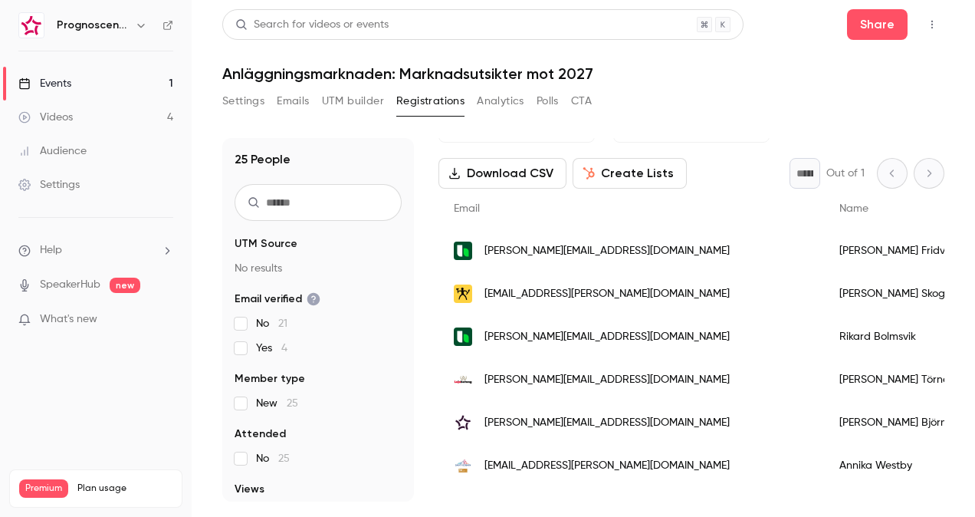
scroll to position [77, 0]
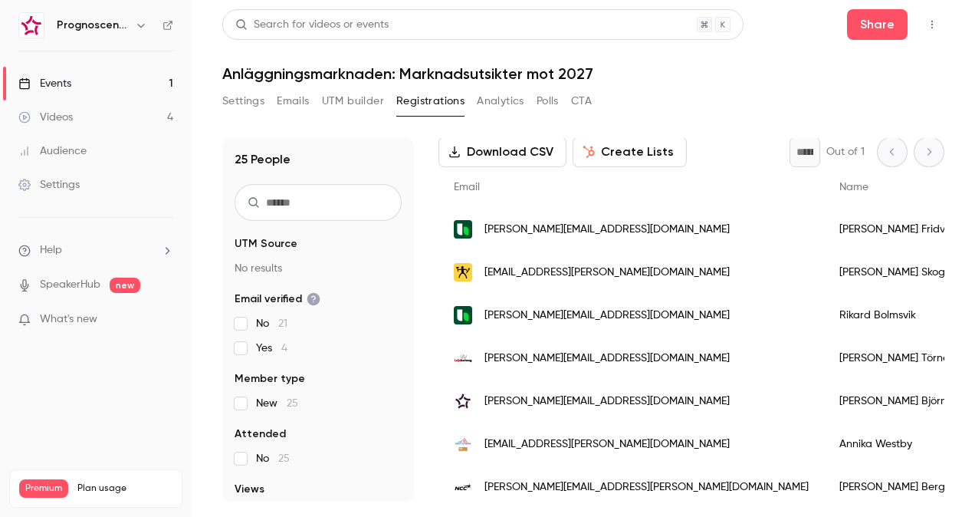
click at [560, 231] on span "[PERSON_NAME][EMAIL_ADDRESS][DOMAIN_NAME]" at bounding box center [607, 230] width 245 height 16
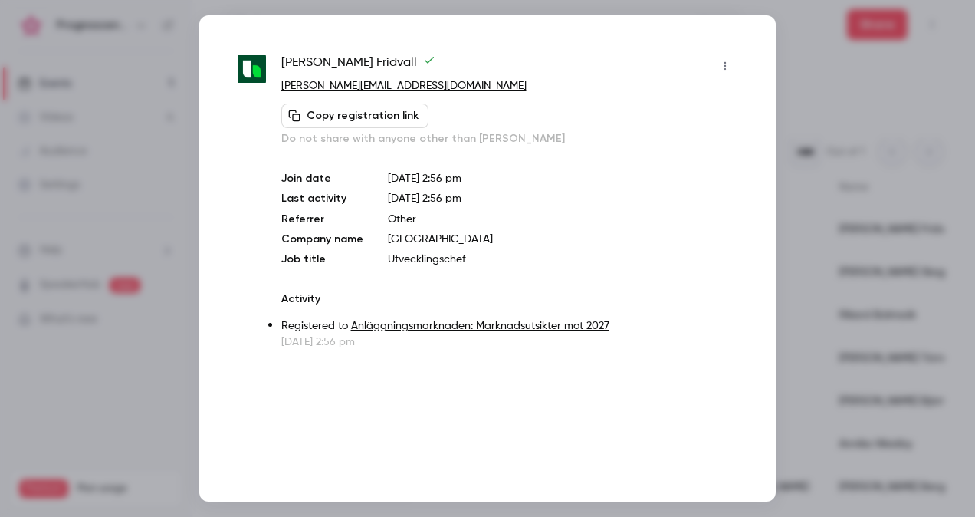
click at [816, 133] on div at bounding box center [487, 258] width 975 height 517
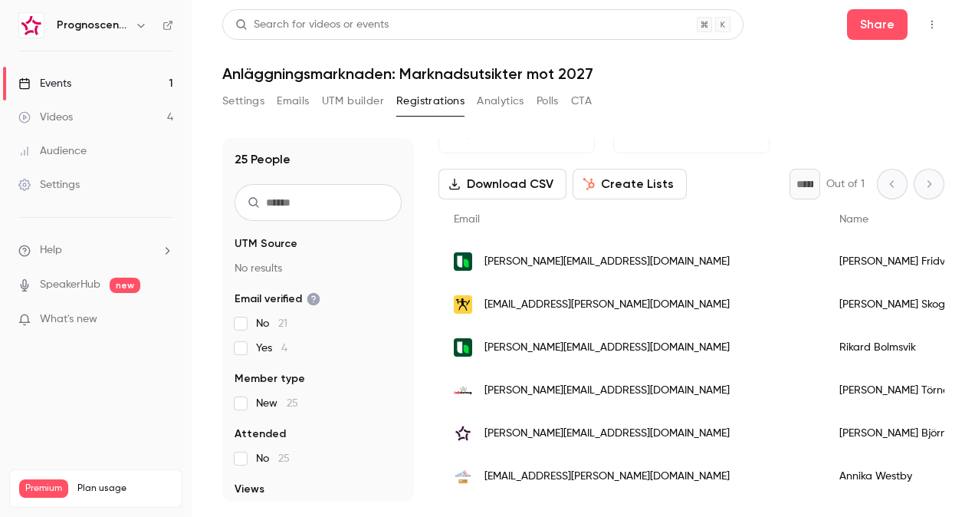
scroll to position [0, 0]
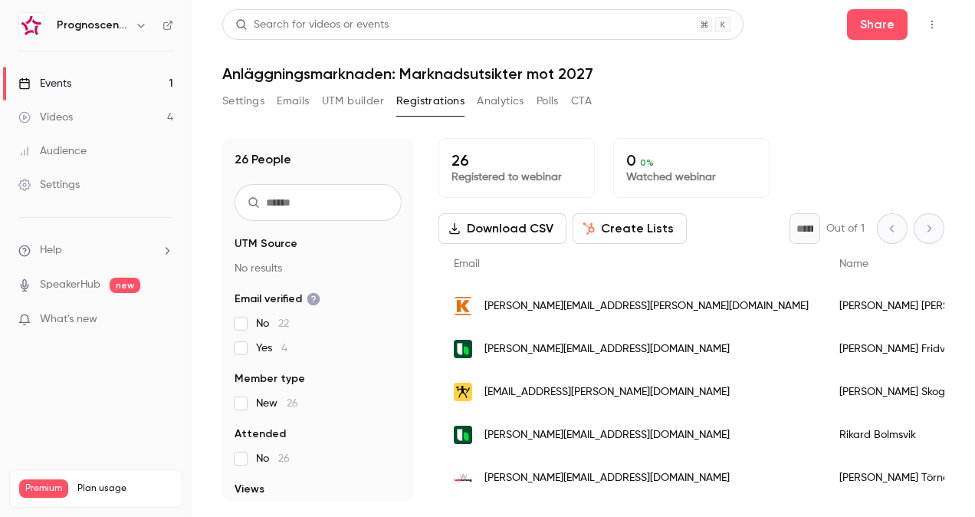
click at [572, 304] on span "[PERSON_NAME][EMAIL_ADDRESS][PERSON_NAME][DOMAIN_NAME]" at bounding box center [647, 306] width 324 height 16
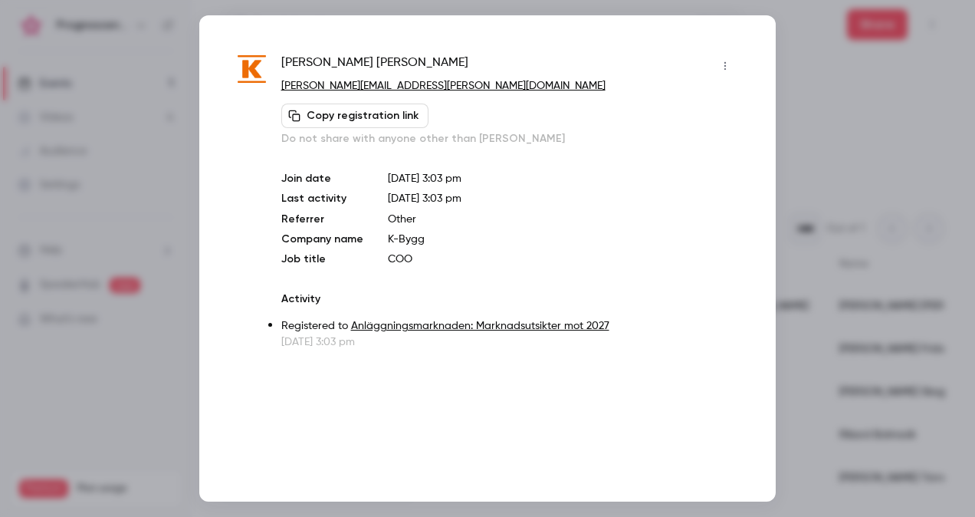
click at [813, 141] on div at bounding box center [487, 258] width 975 height 517
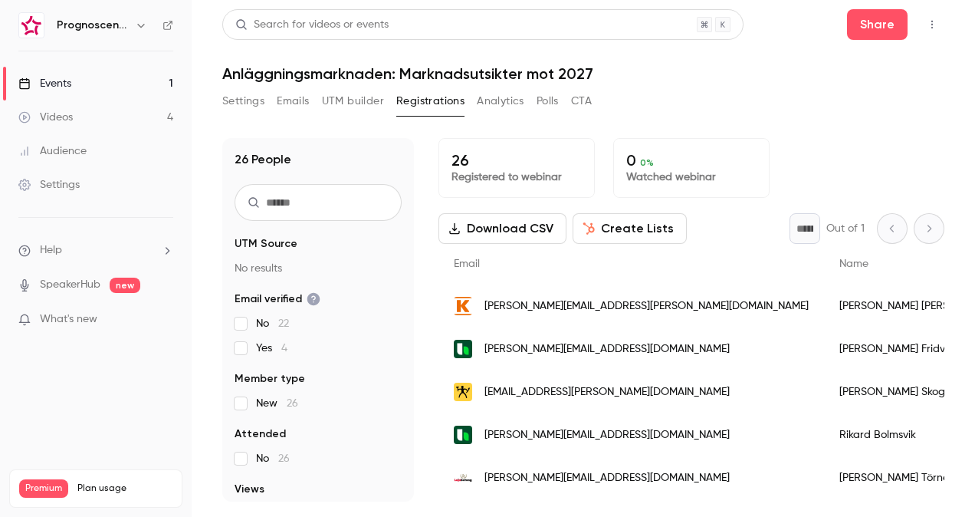
click at [558, 304] on span "[PERSON_NAME][EMAIL_ADDRESS][PERSON_NAME][DOMAIN_NAME]" at bounding box center [647, 306] width 324 height 16
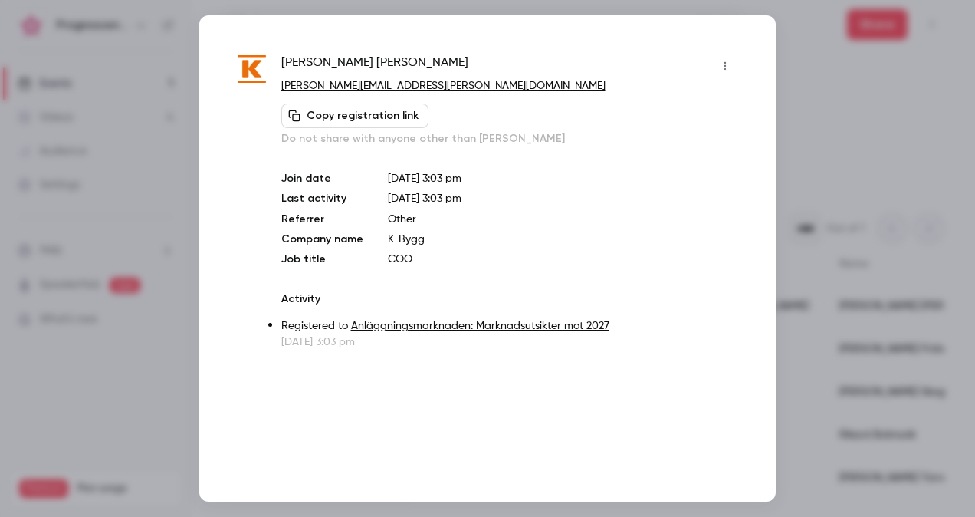
click at [807, 169] on div at bounding box center [487, 258] width 975 height 517
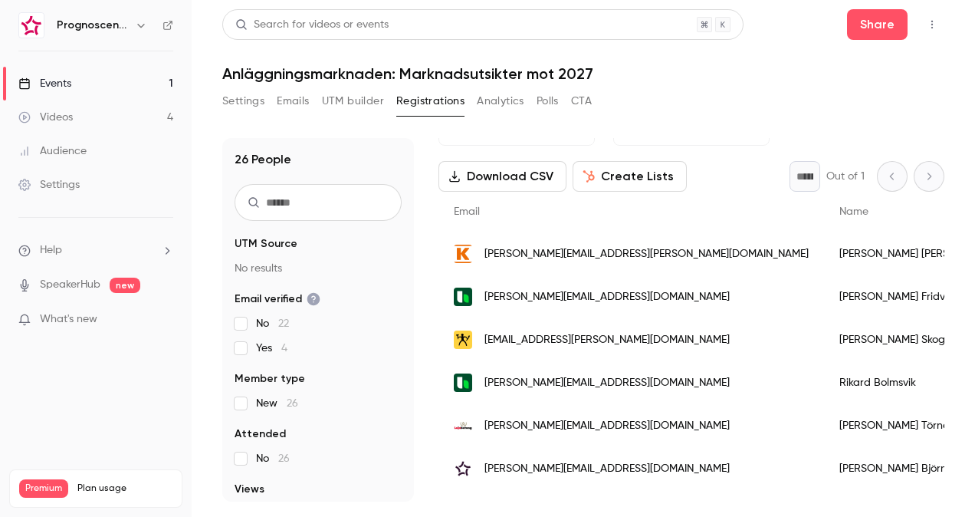
scroll to position [77, 0]
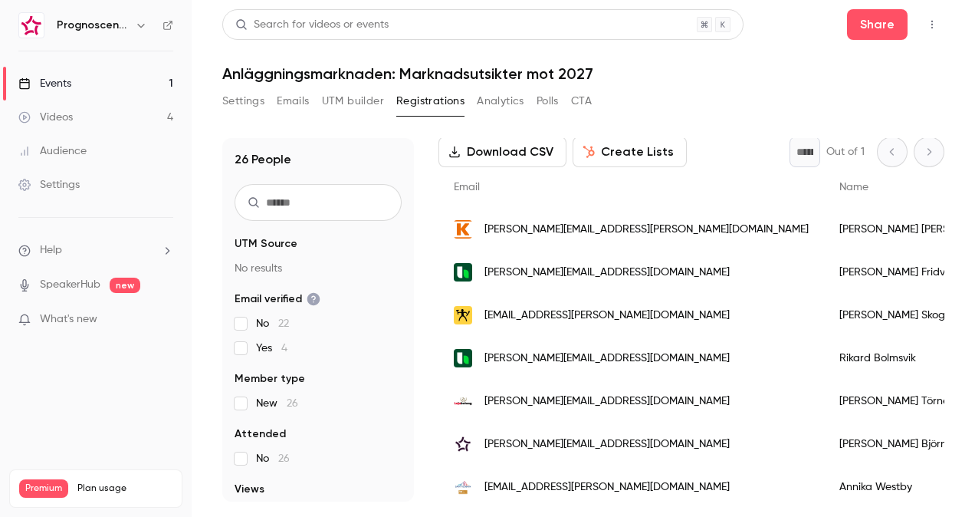
click at [554, 233] on span "[PERSON_NAME][EMAIL_ADDRESS][PERSON_NAME][DOMAIN_NAME]" at bounding box center [647, 230] width 324 height 16
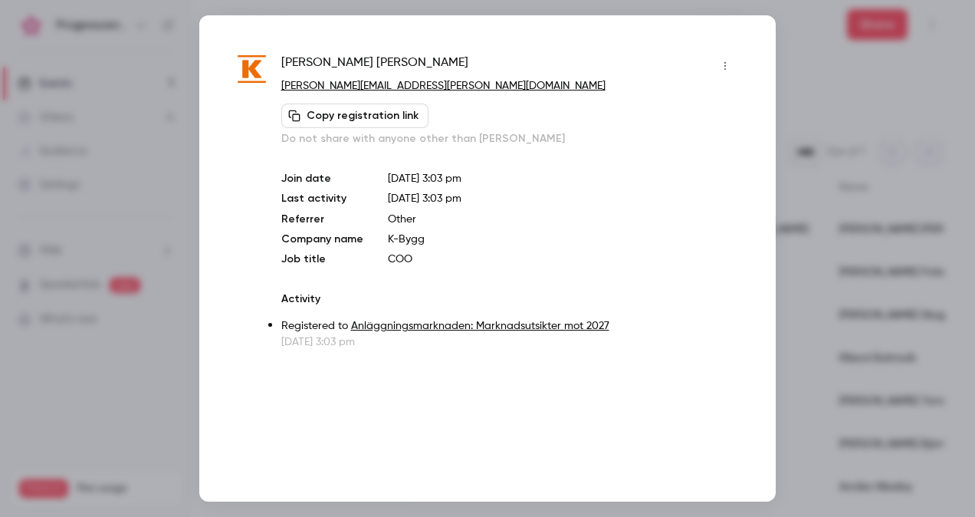
click at [791, 159] on div at bounding box center [487, 258] width 975 height 517
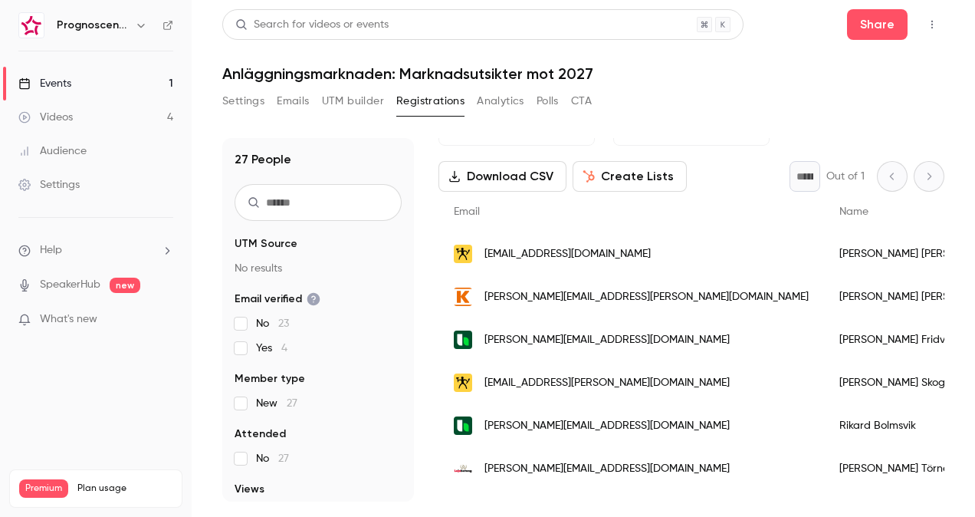
scroll to position [77, 0]
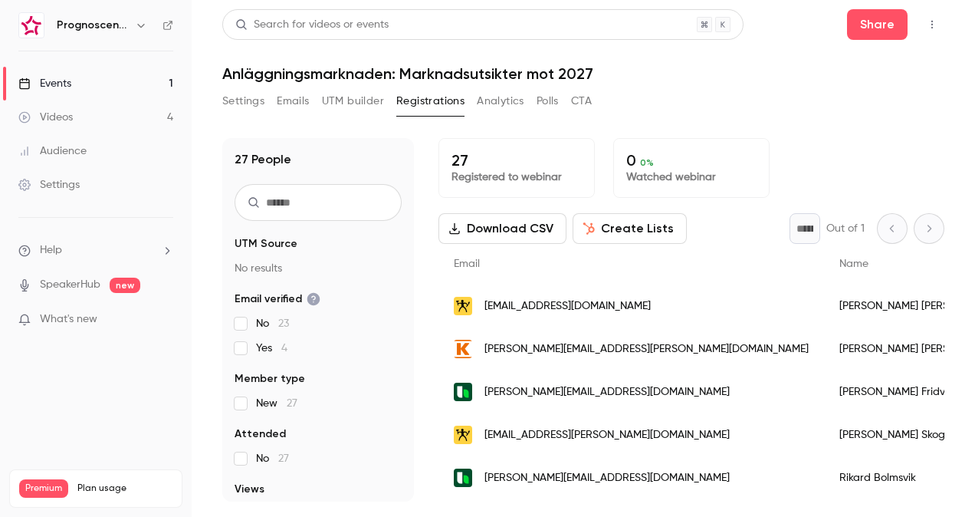
click at [547, 304] on span "[EMAIL_ADDRESS][DOMAIN_NAME]" at bounding box center [568, 306] width 166 height 16
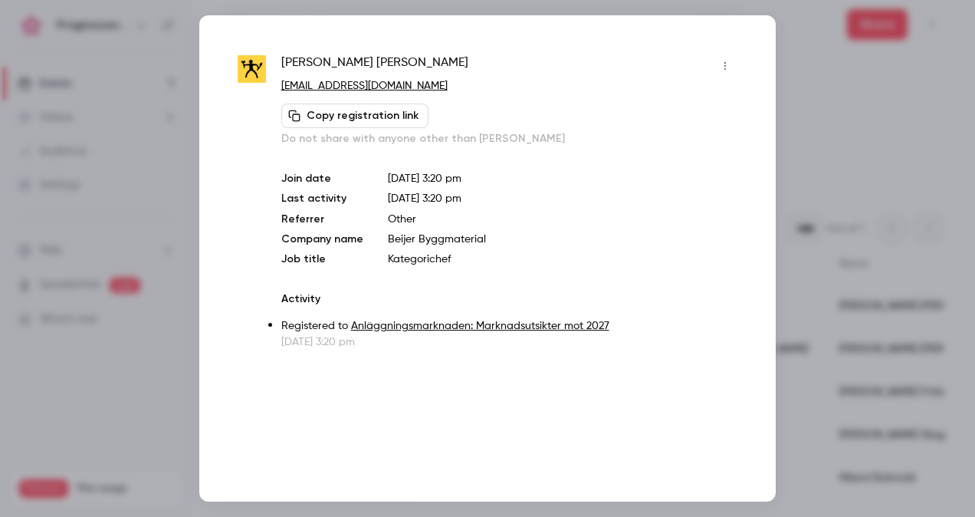
click at [807, 244] on div at bounding box center [487, 258] width 975 height 517
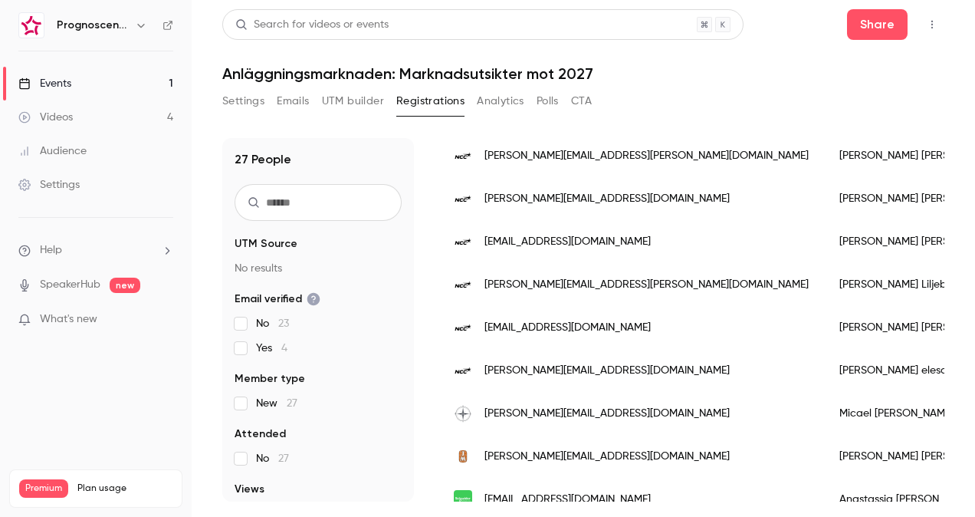
scroll to position [613, 0]
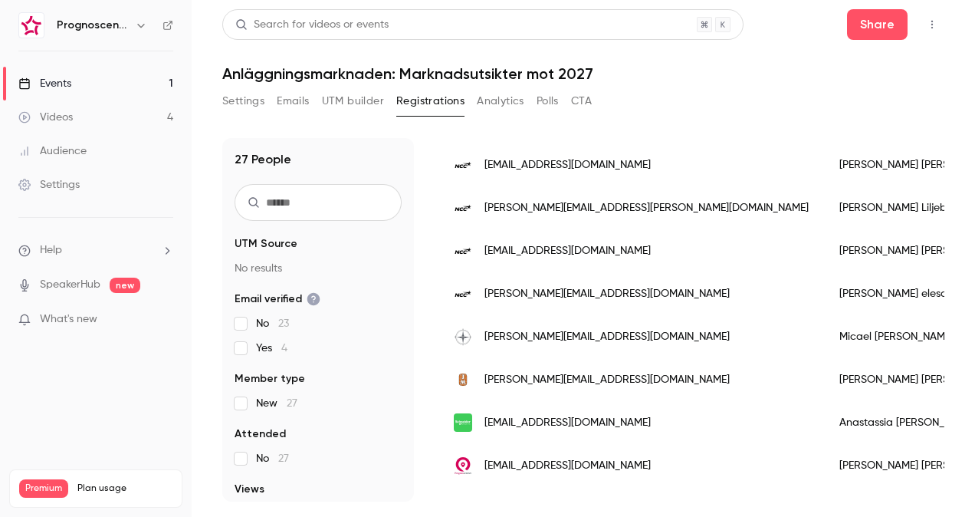
click at [527, 342] on span "[PERSON_NAME][EMAIL_ADDRESS][DOMAIN_NAME]" at bounding box center [607, 337] width 245 height 16
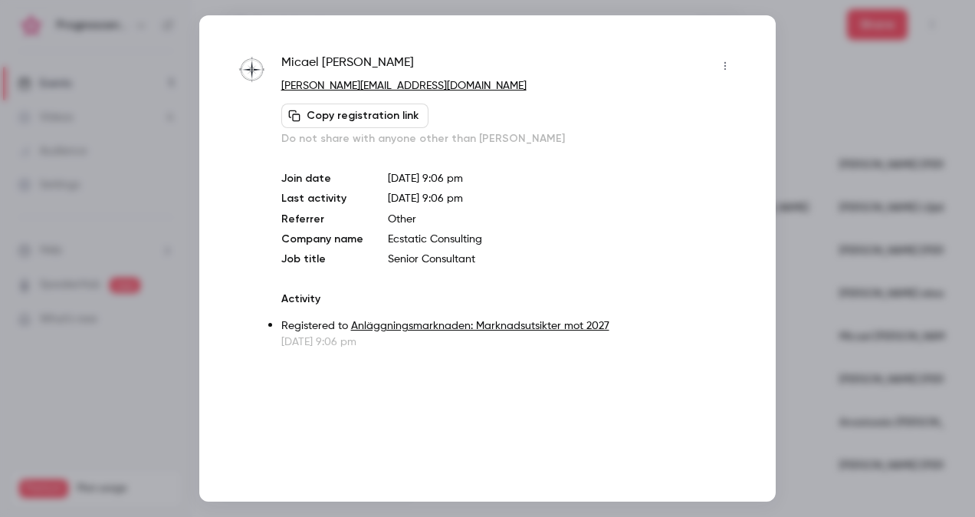
click at [769, 291] on div "Micael Gustavsson micael.gustavsson@ecstatic.consulting Copy registration link …" at bounding box center [487, 258] width 577 height 486
click at [838, 293] on div at bounding box center [487, 258] width 975 height 517
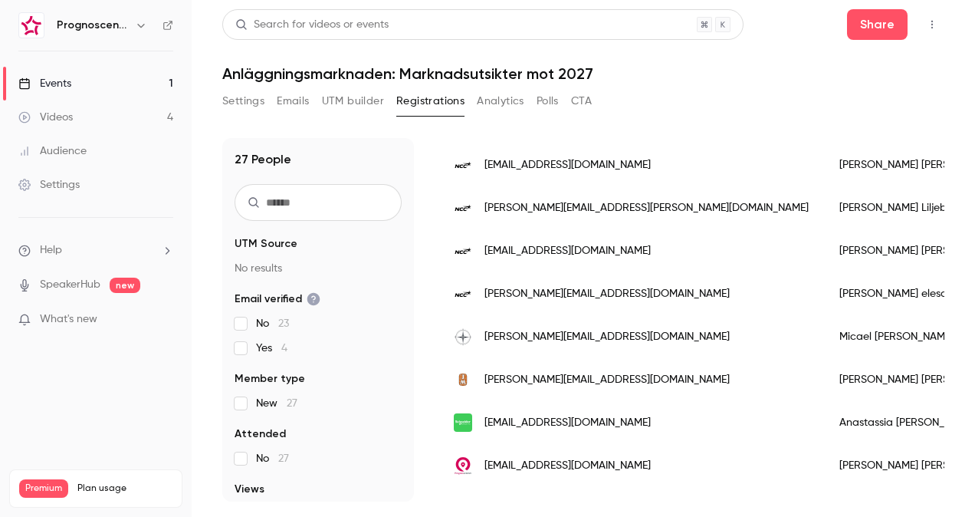
click at [514, 380] on span "[PERSON_NAME][EMAIL_ADDRESS][DOMAIN_NAME]" at bounding box center [607, 380] width 245 height 16
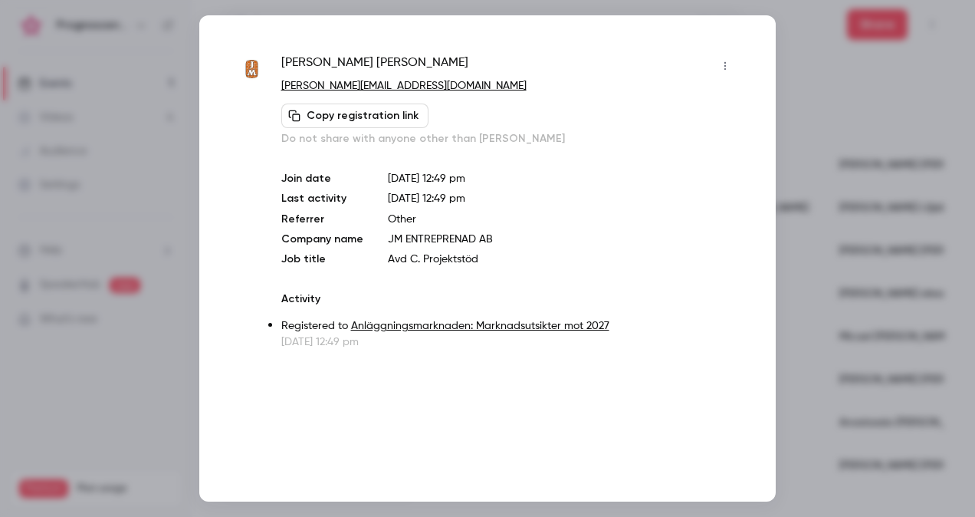
click at [186, 353] on div at bounding box center [487, 258] width 975 height 517
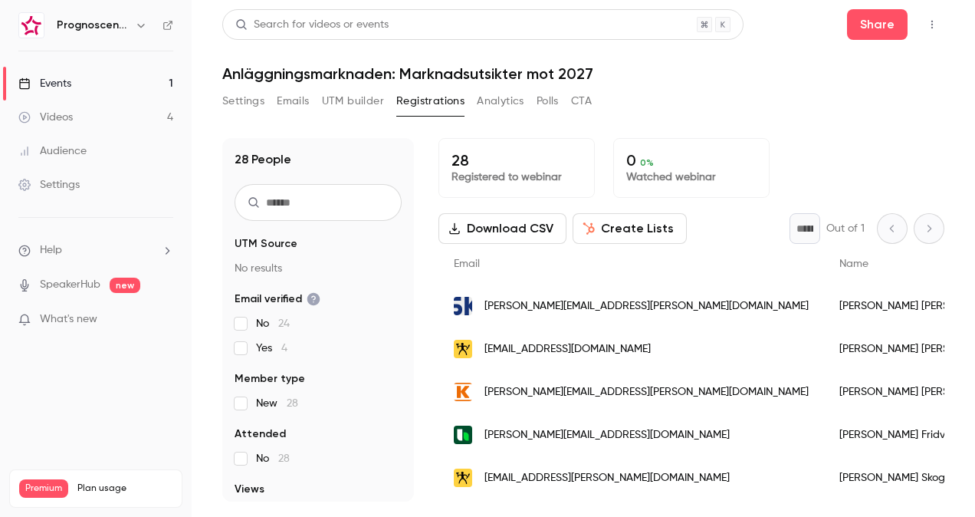
click at [589, 304] on span "[PERSON_NAME][EMAIL_ADDRESS][PERSON_NAME][DOMAIN_NAME]" at bounding box center [647, 306] width 324 height 16
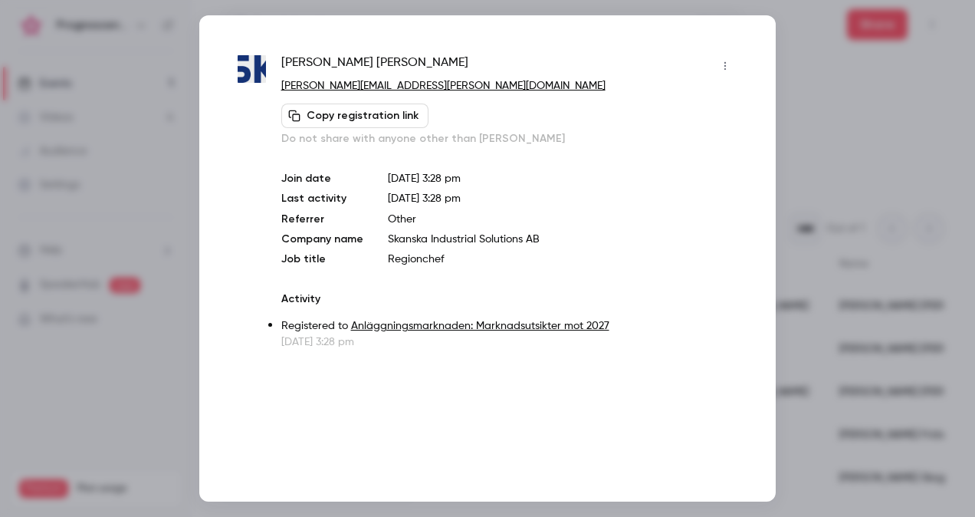
click at [794, 172] on div at bounding box center [487, 258] width 975 height 517
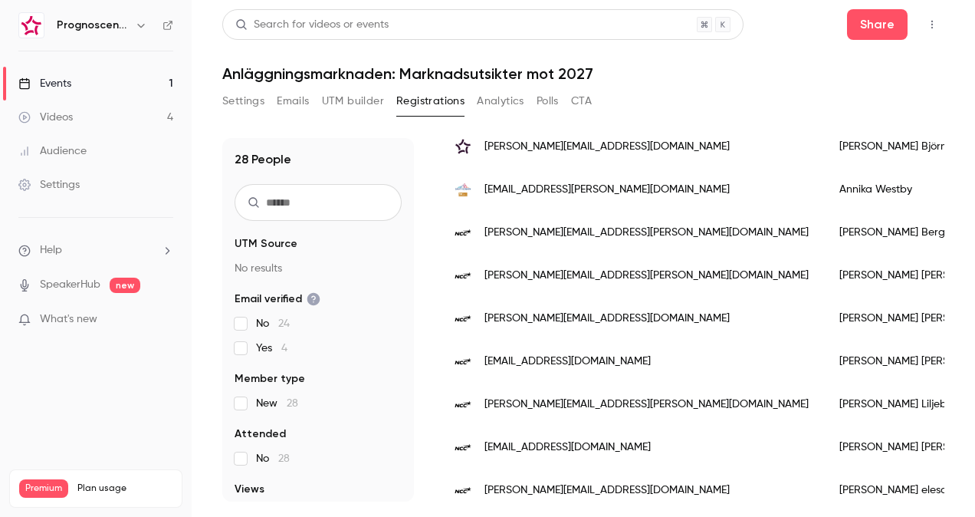
scroll to position [153, 0]
